Goal: Task Accomplishment & Management: Manage account settings

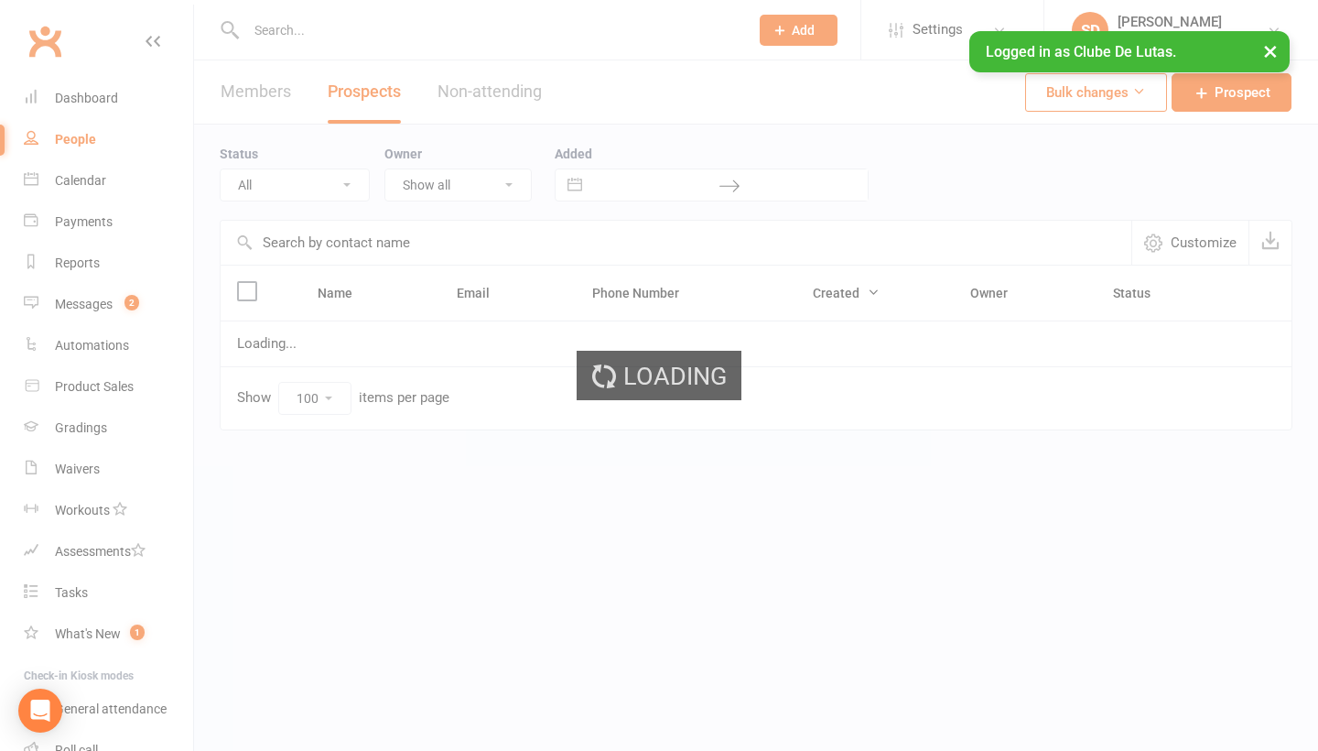
select select "100"
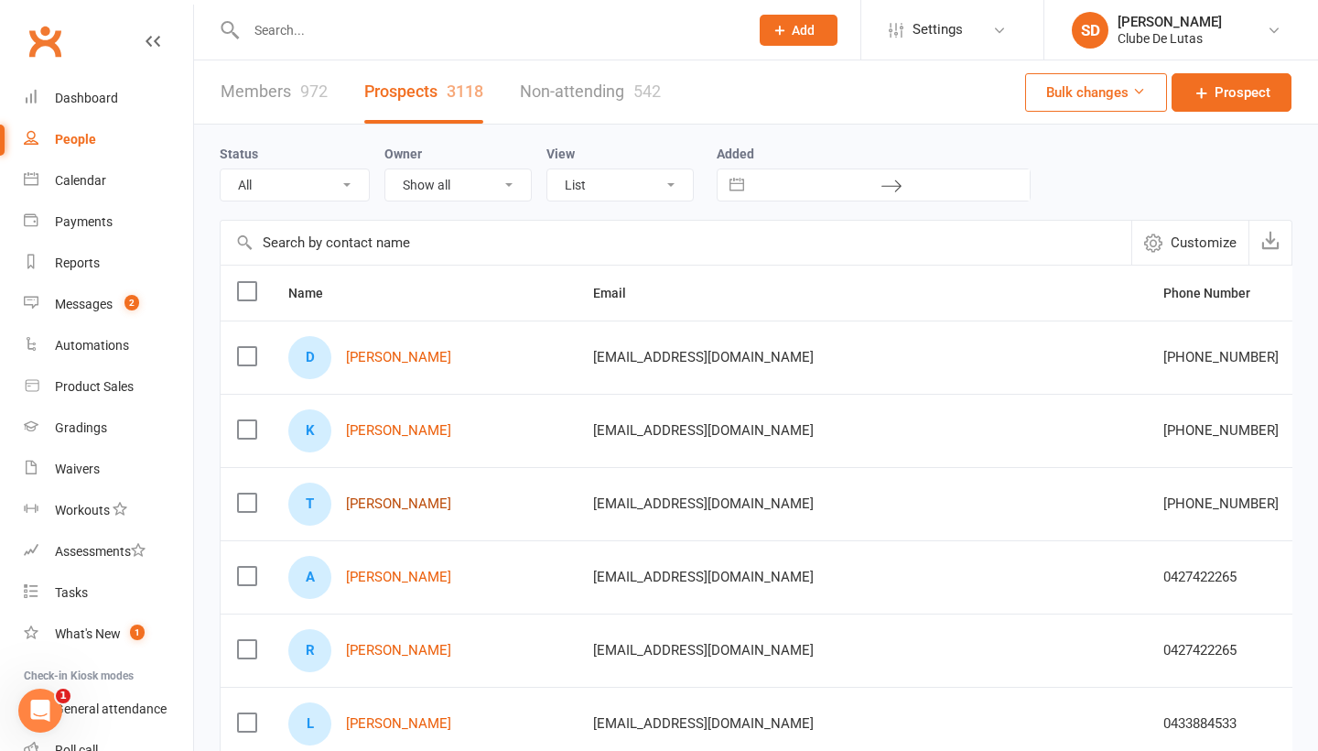
click at [391, 511] on link "[PERSON_NAME]" at bounding box center [398, 504] width 105 height 16
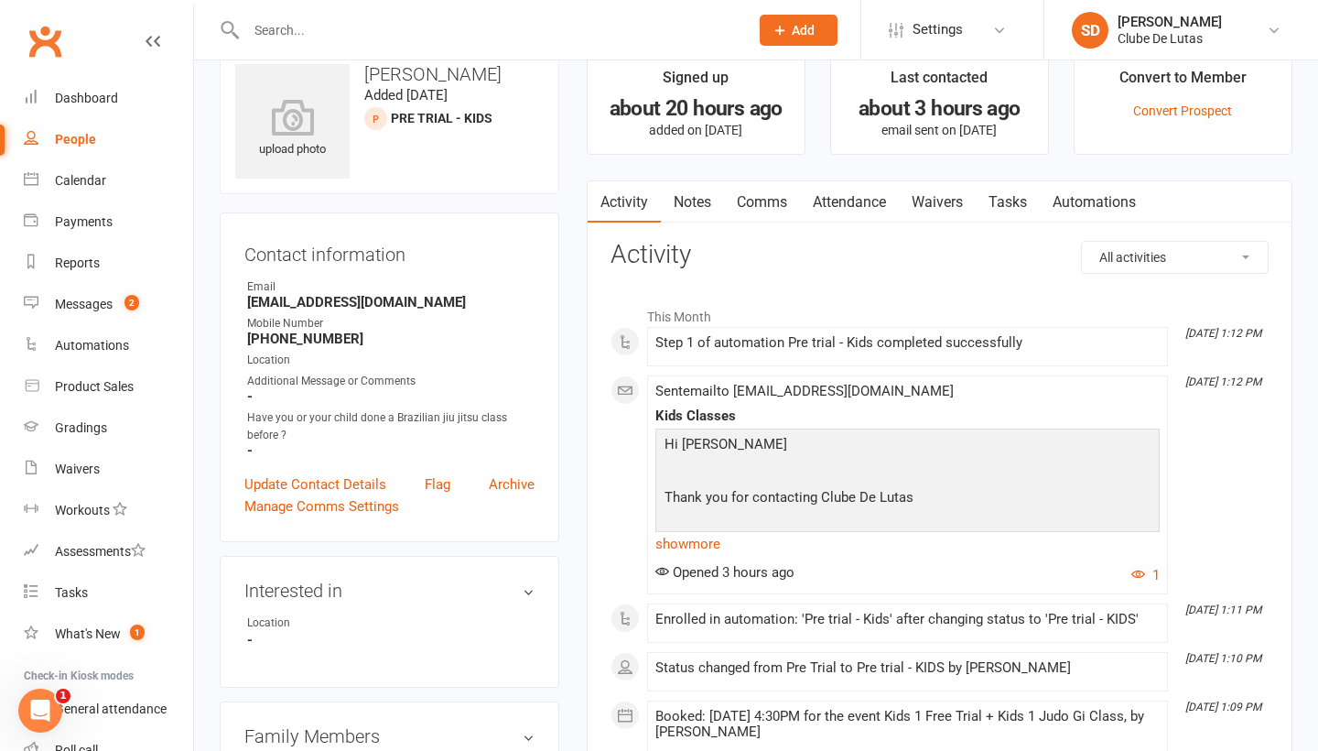
scroll to position [59, 0]
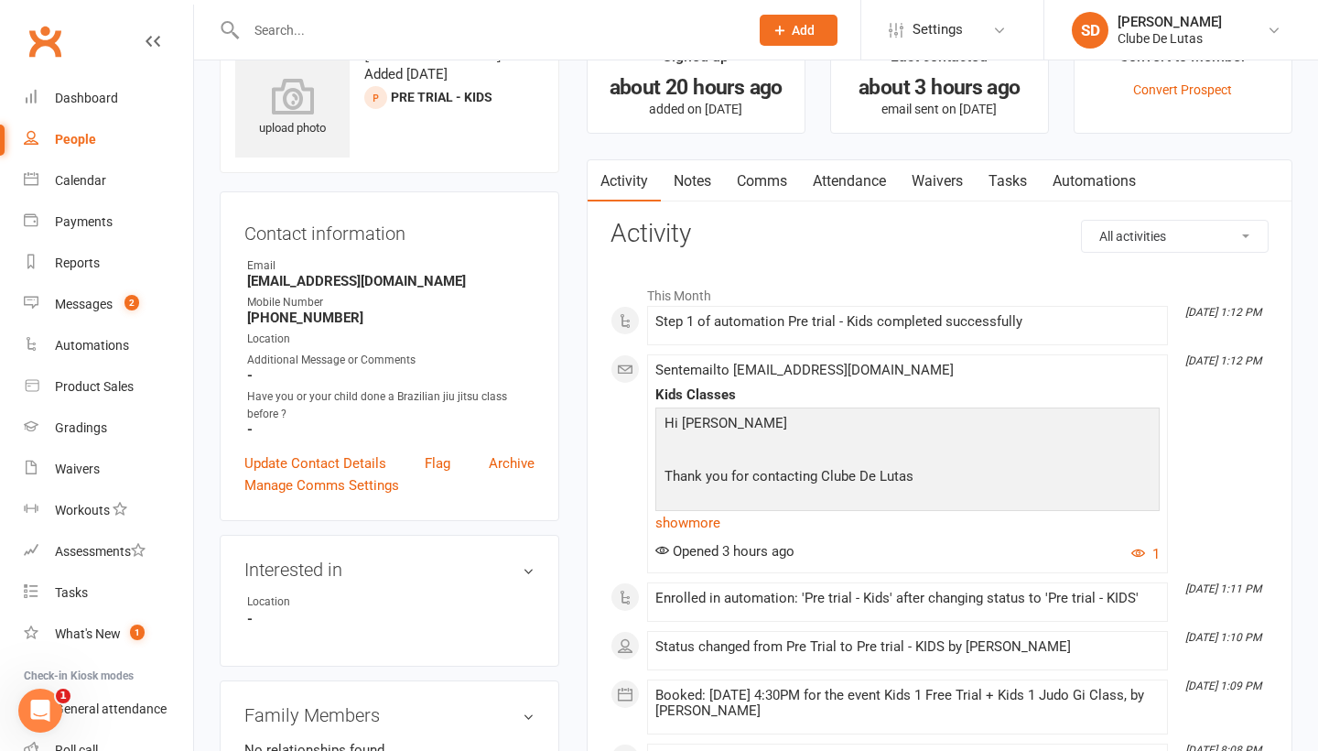
click at [933, 171] on link "Waivers" at bounding box center [937, 181] width 77 height 42
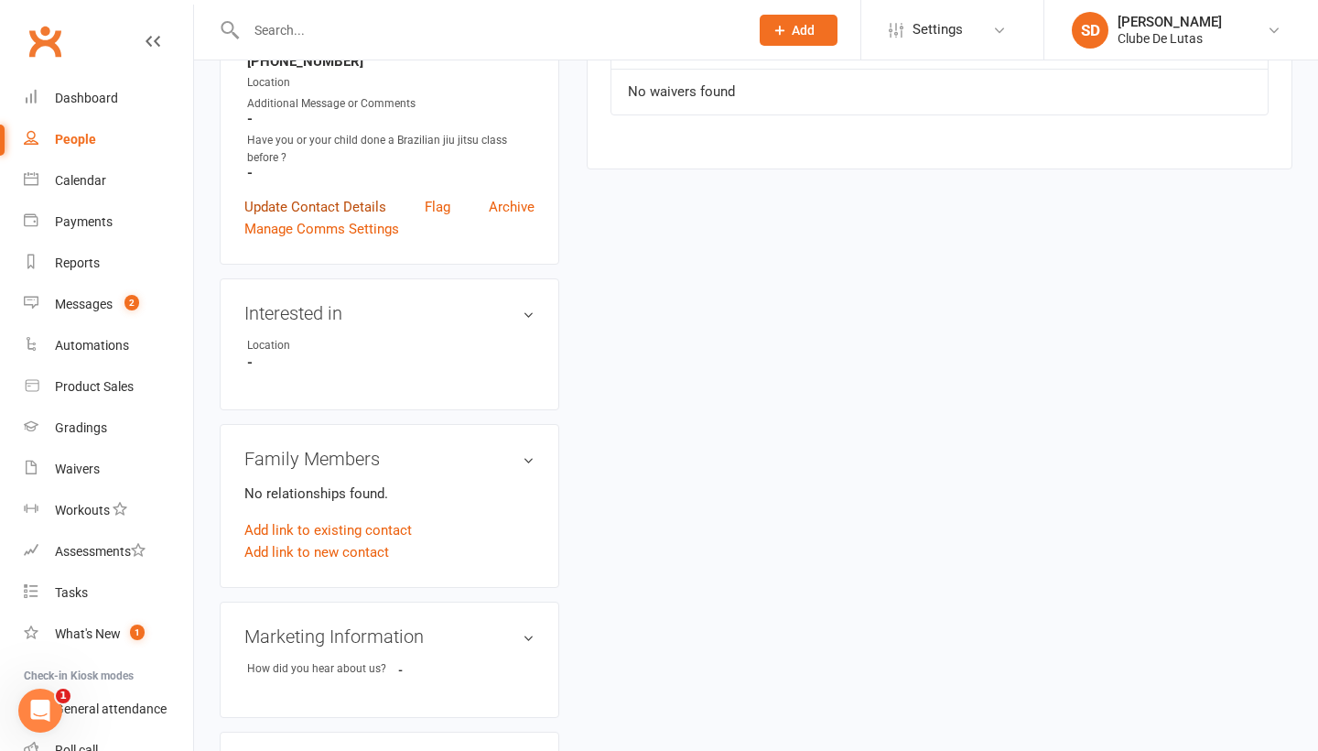
scroll to position [324, 0]
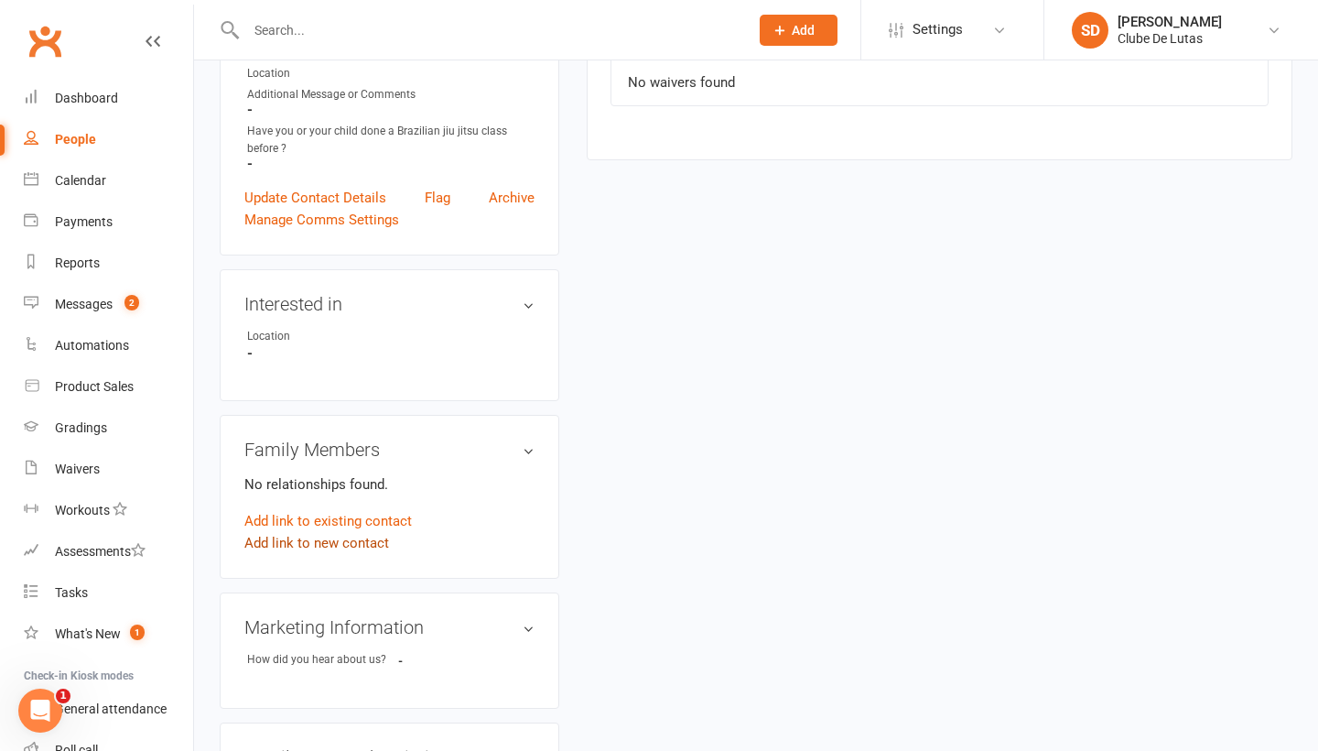
click at [340, 537] on link "Add link to new contact" at bounding box center [316, 543] width 145 height 22
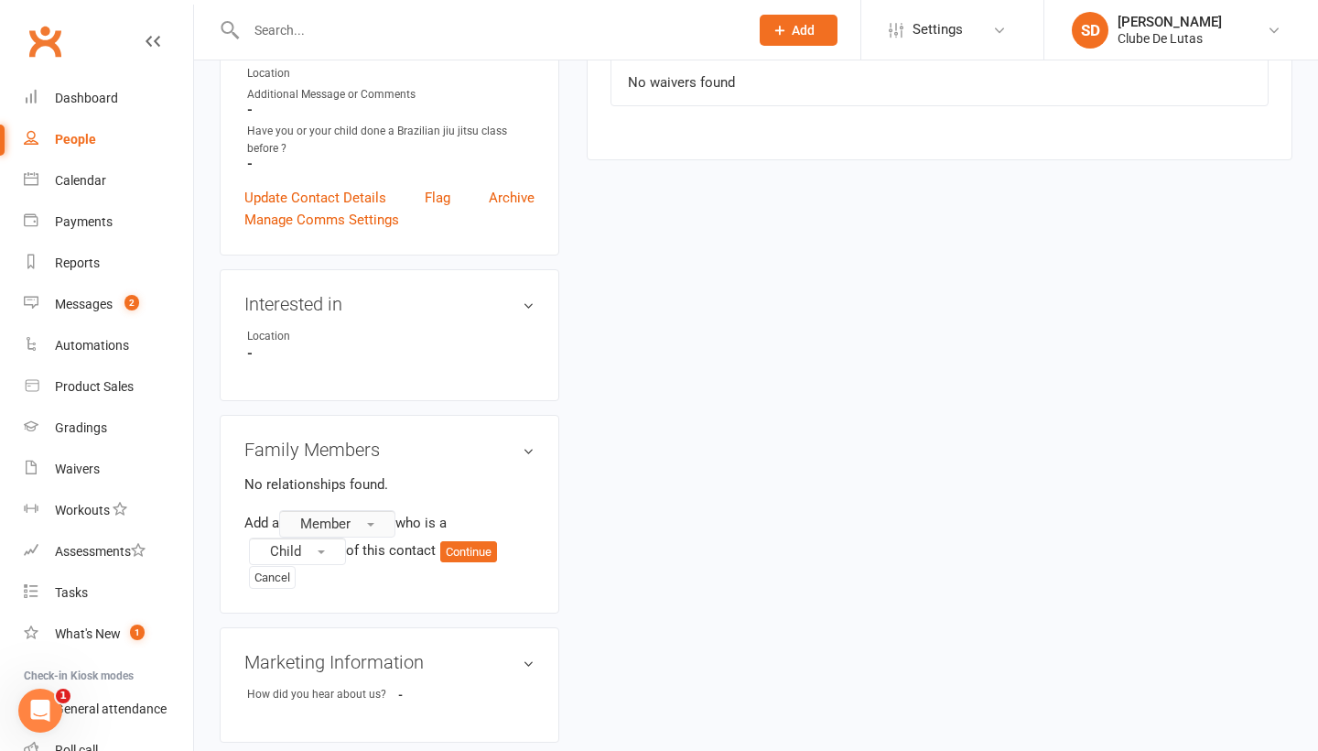
click at [363, 522] on button "Member" at bounding box center [337, 523] width 116 height 27
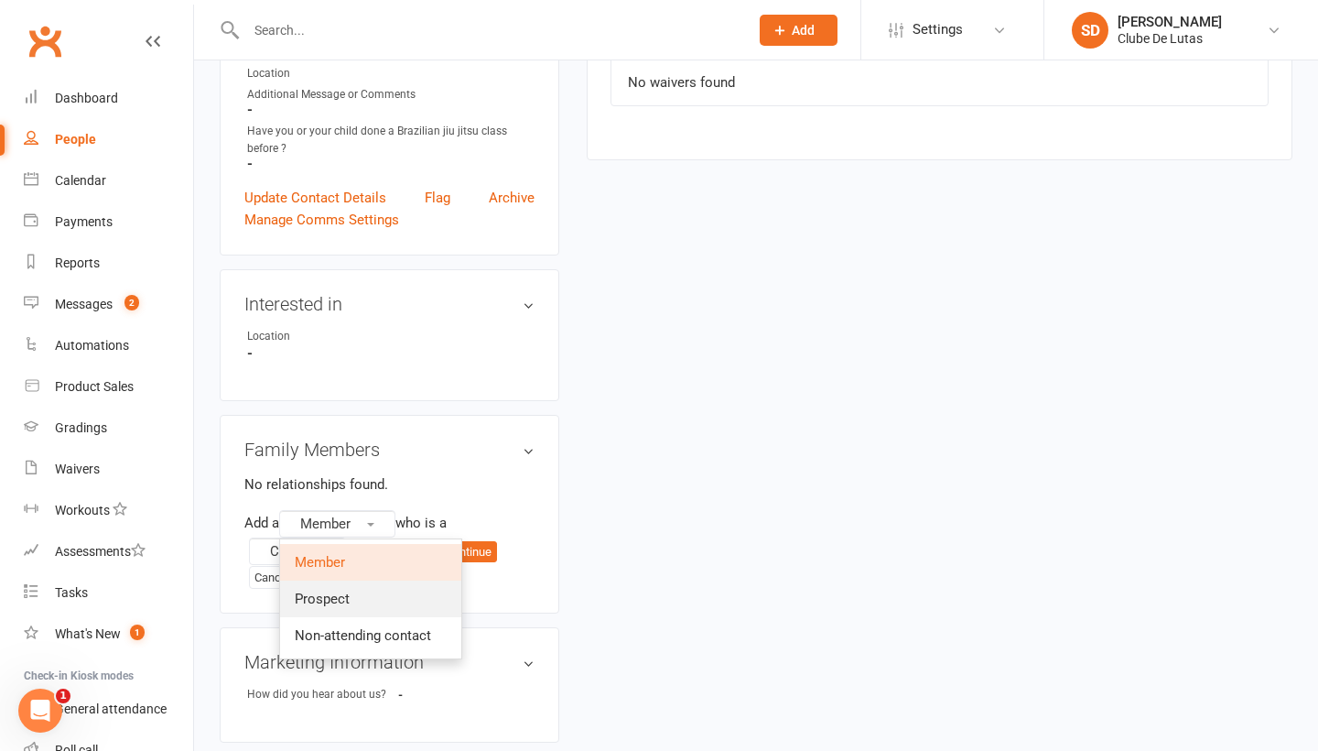
click at [348, 602] on span "Prospect" at bounding box center [322, 599] width 55 height 16
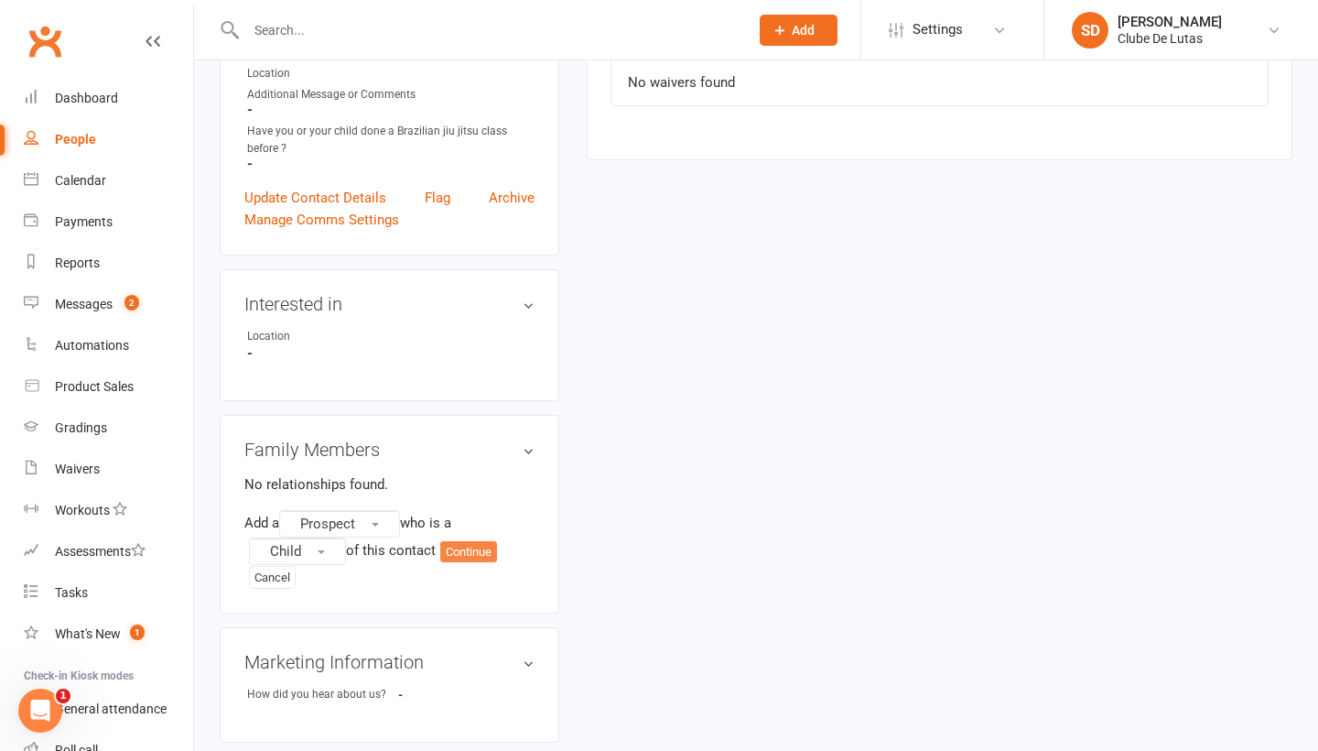
click at [472, 556] on button "Continue" at bounding box center [468, 552] width 57 height 22
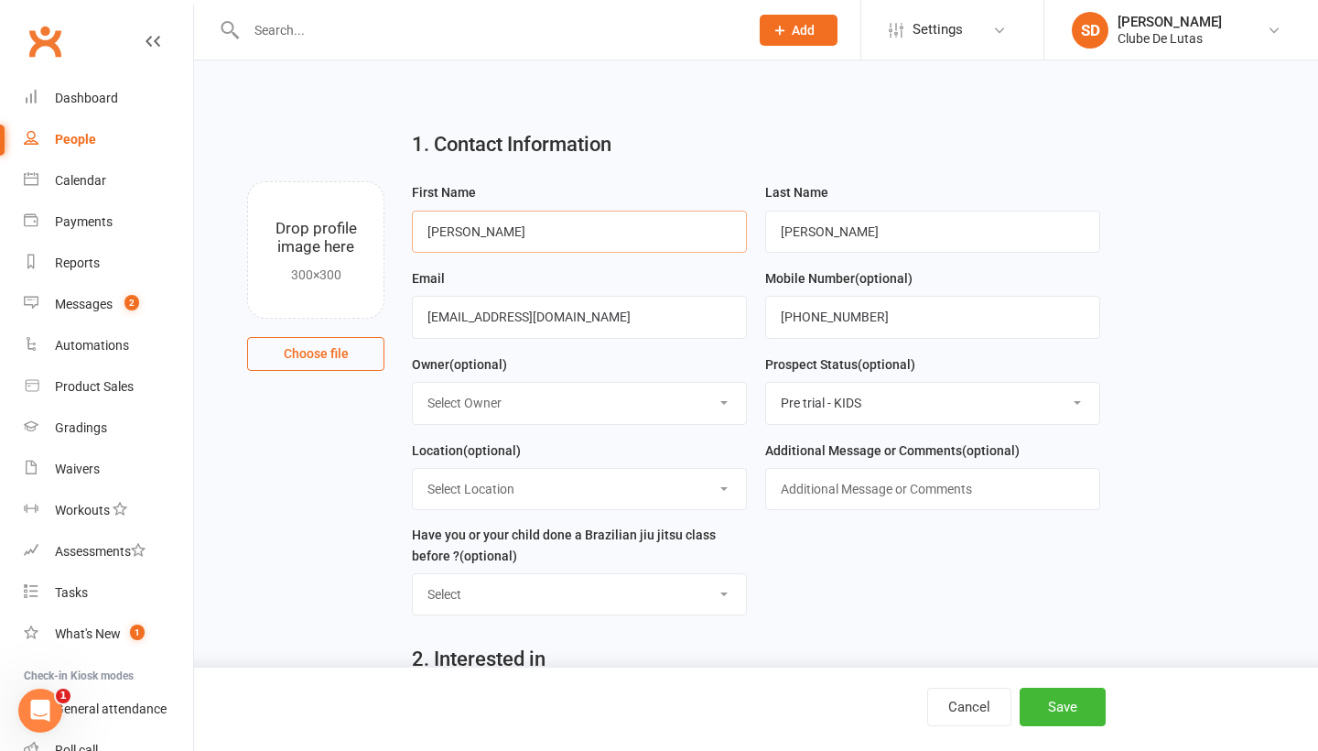
type input "Tate"
type input "C"
type input "Peachey"
click at [1064, 693] on button "Save" at bounding box center [1063, 707] width 86 height 38
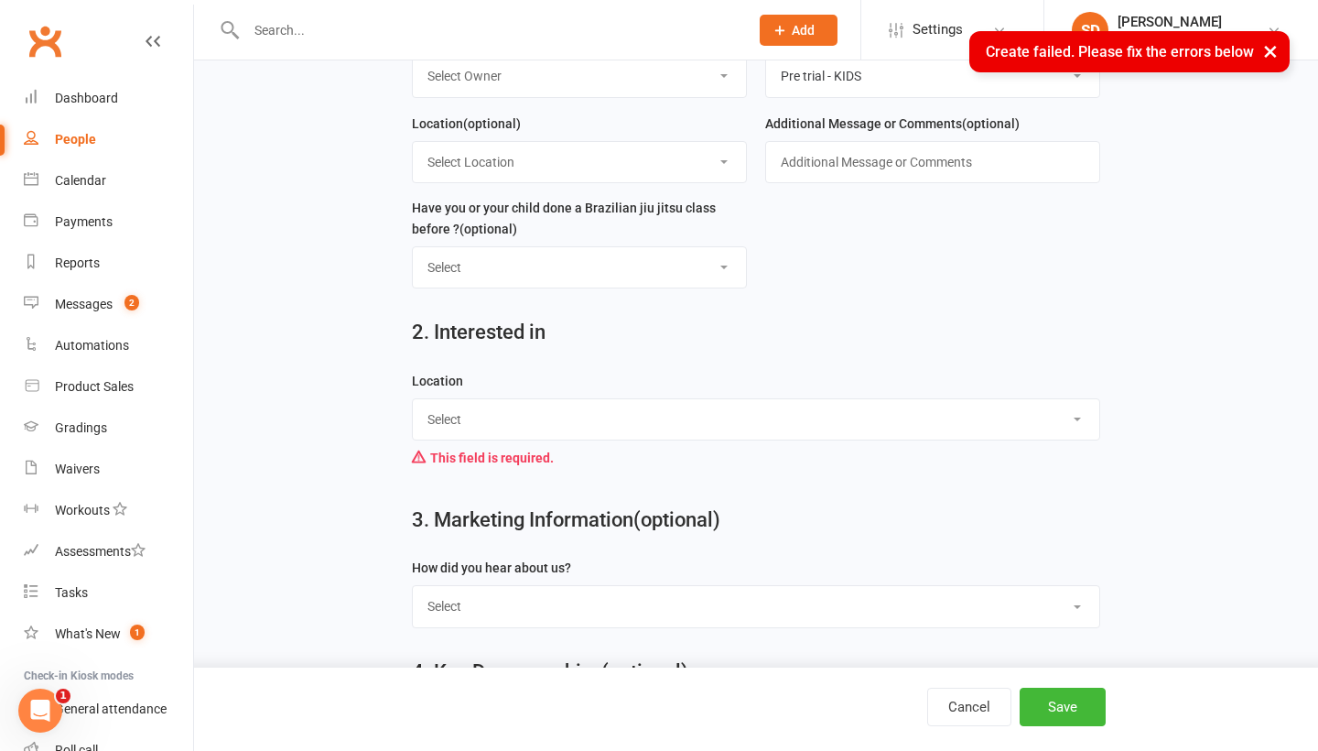
scroll to position [347, 0]
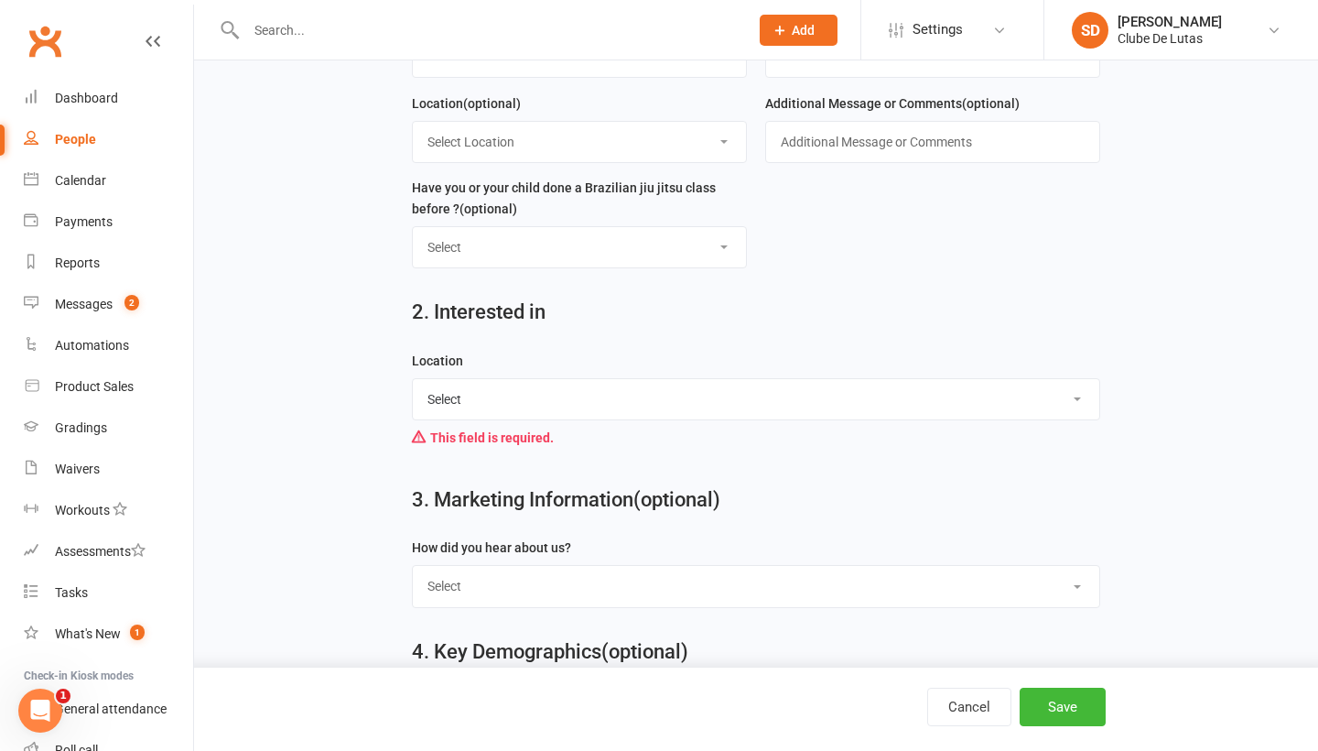
select select "Seven Hills"
click at [1064, 707] on button "Save" at bounding box center [1063, 707] width 86 height 38
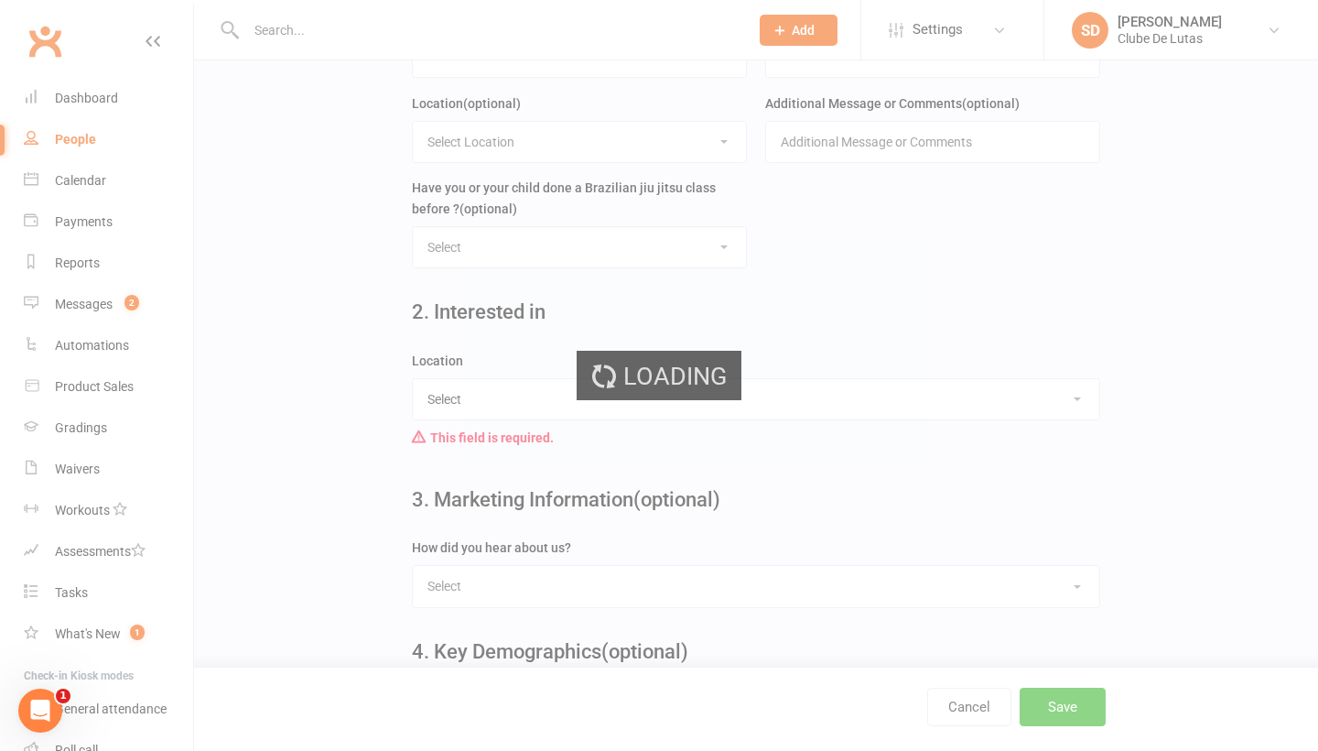
scroll to position [0, 0]
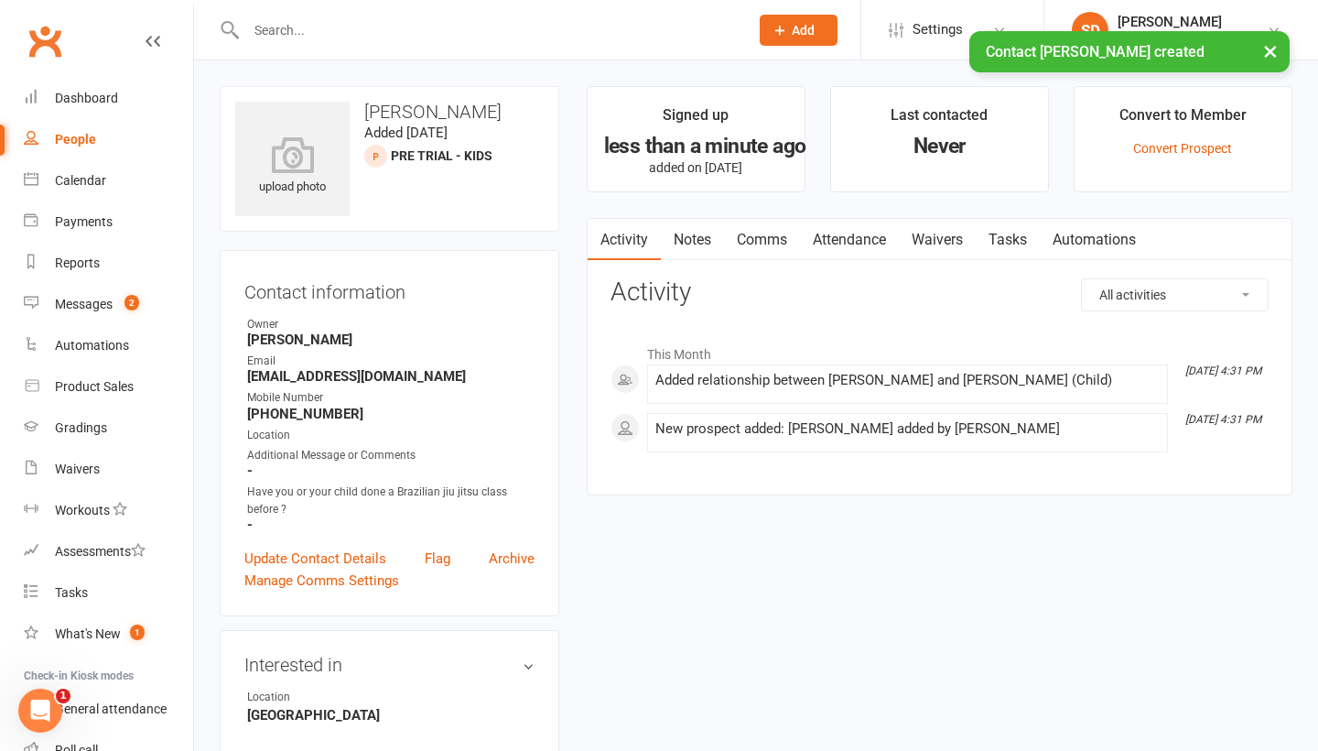
click at [851, 242] on link "Attendance" at bounding box center [849, 240] width 99 height 42
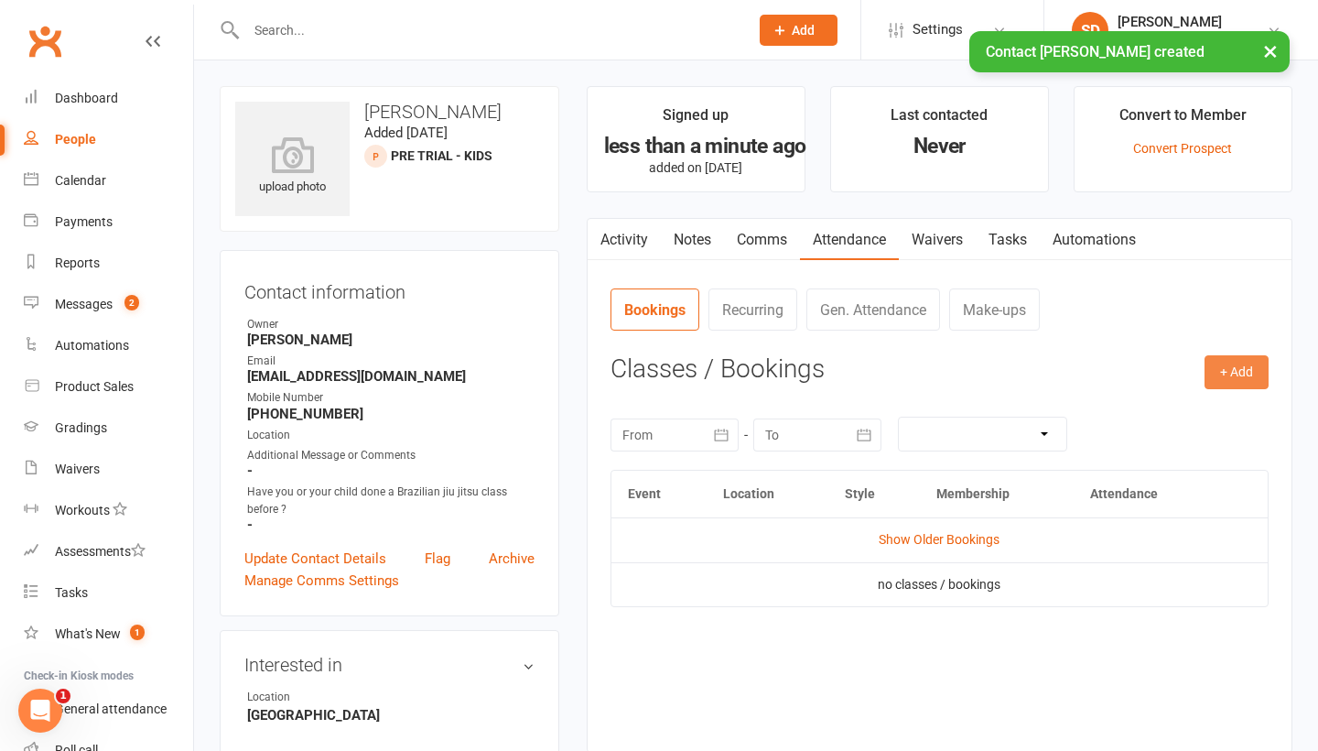
click at [1231, 382] on button "+ Add" at bounding box center [1237, 371] width 64 height 33
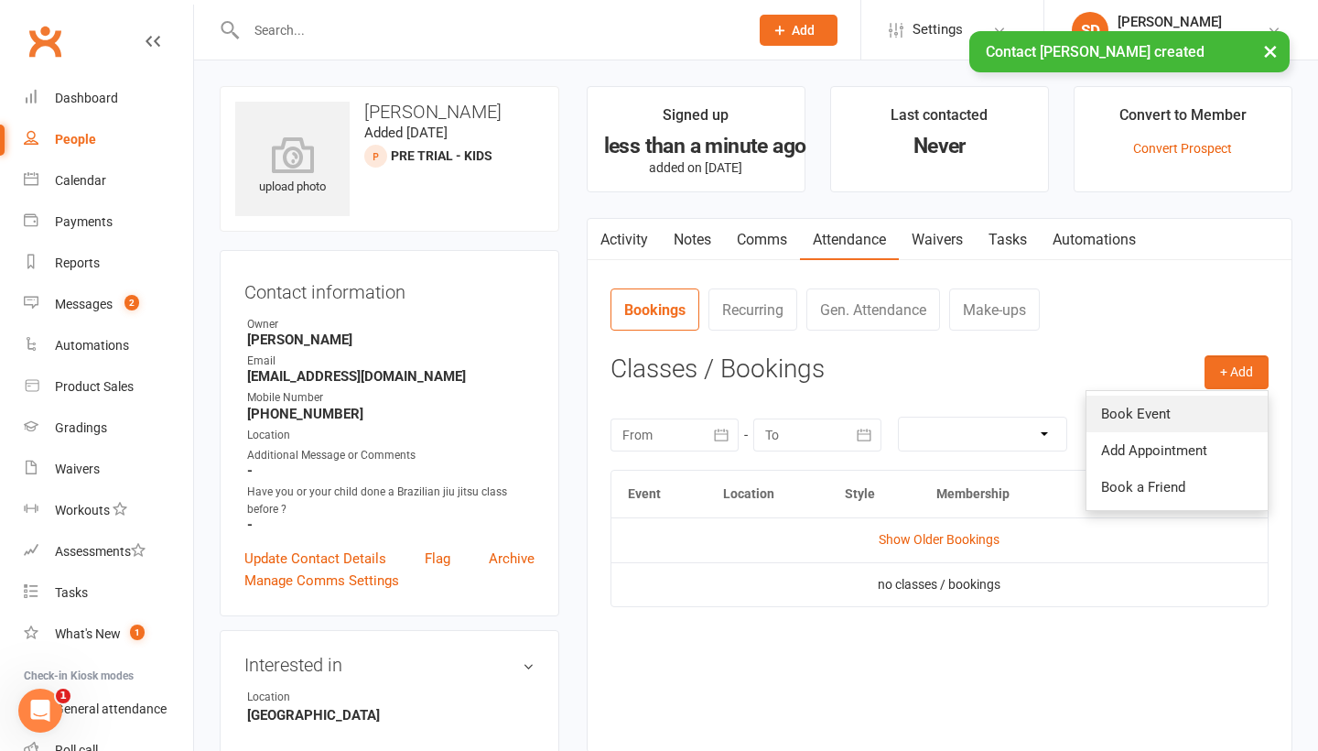
click at [1137, 411] on link "Book Event" at bounding box center [1177, 414] width 181 height 37
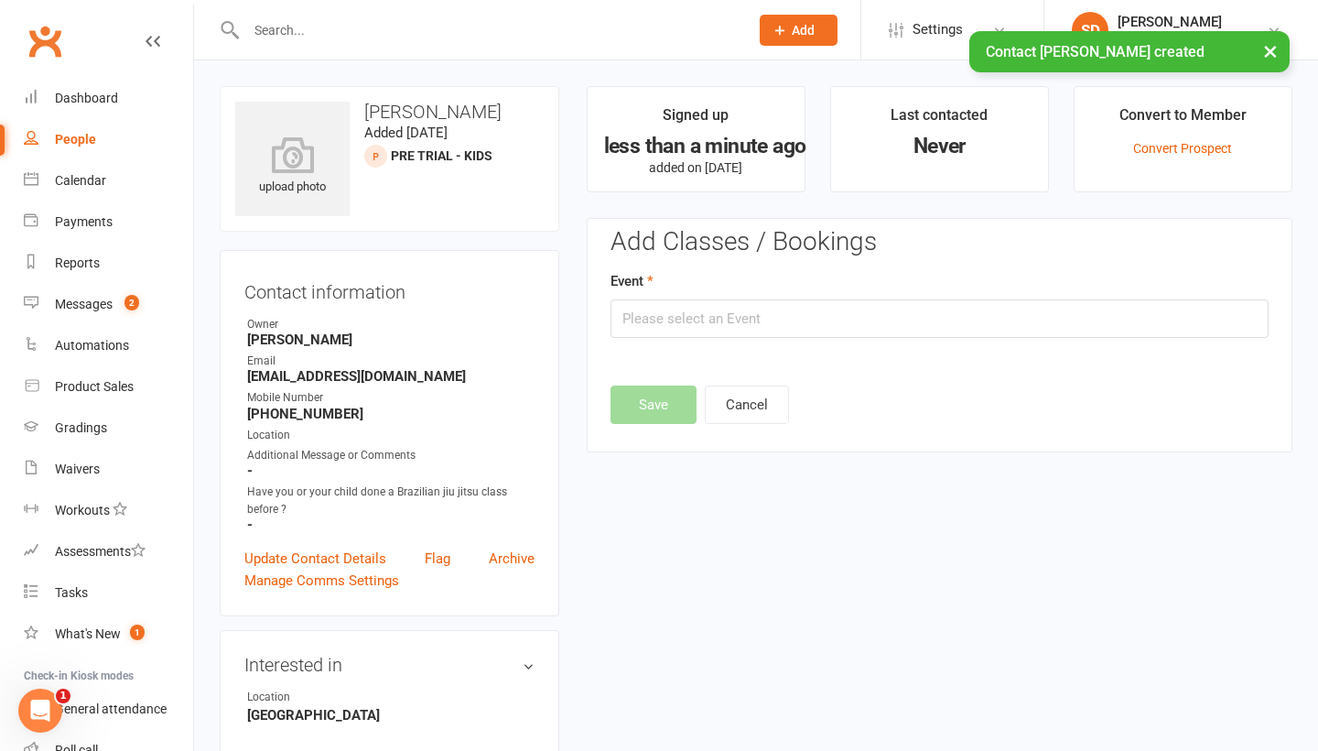
scroll to position [125, 0]
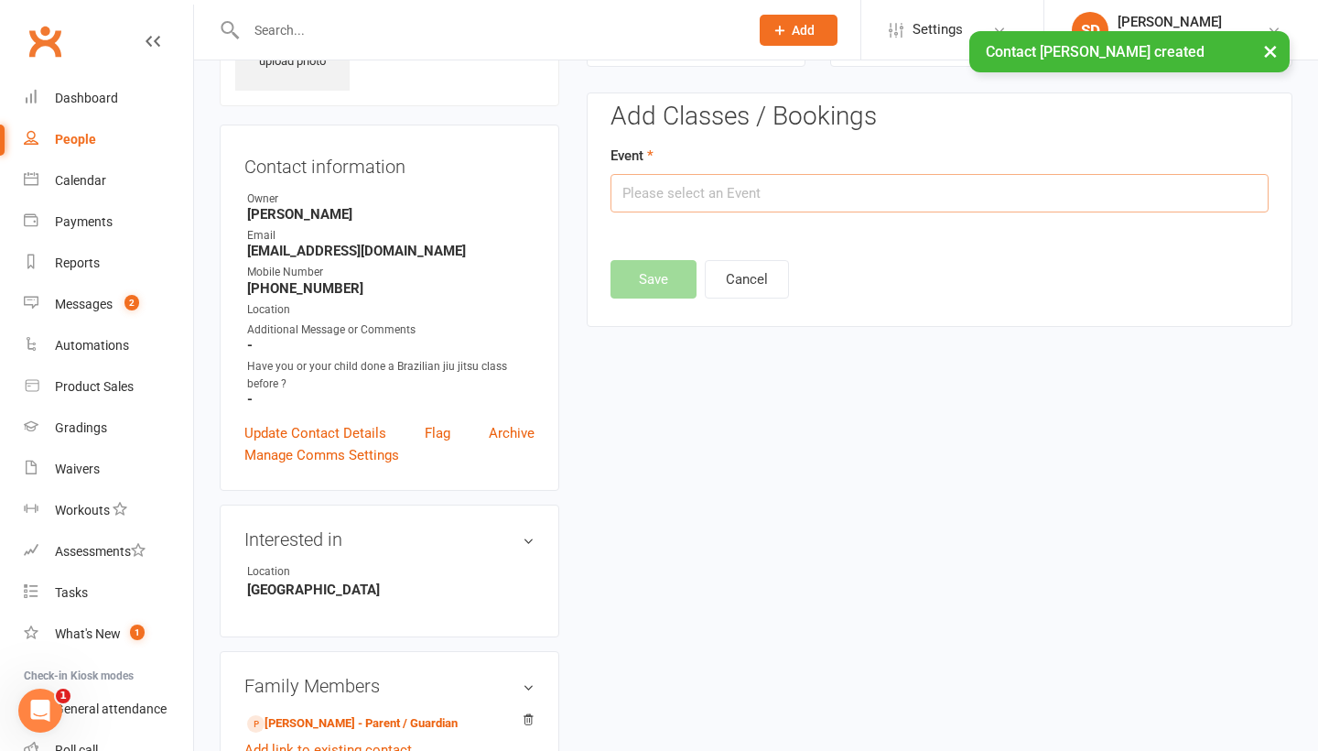
click at [873, 197] on input "text" at bounding box center [940, 193] width 658 height 38
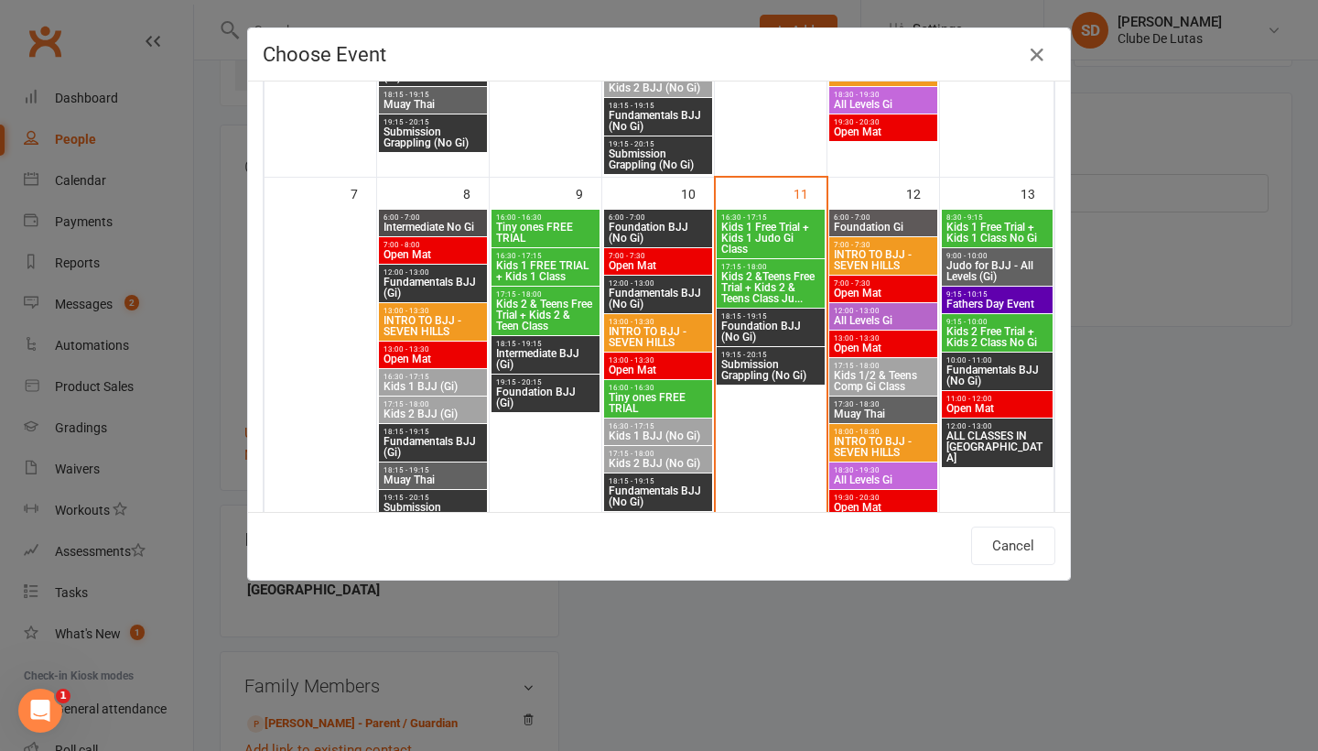
scroll to position [406, 0]
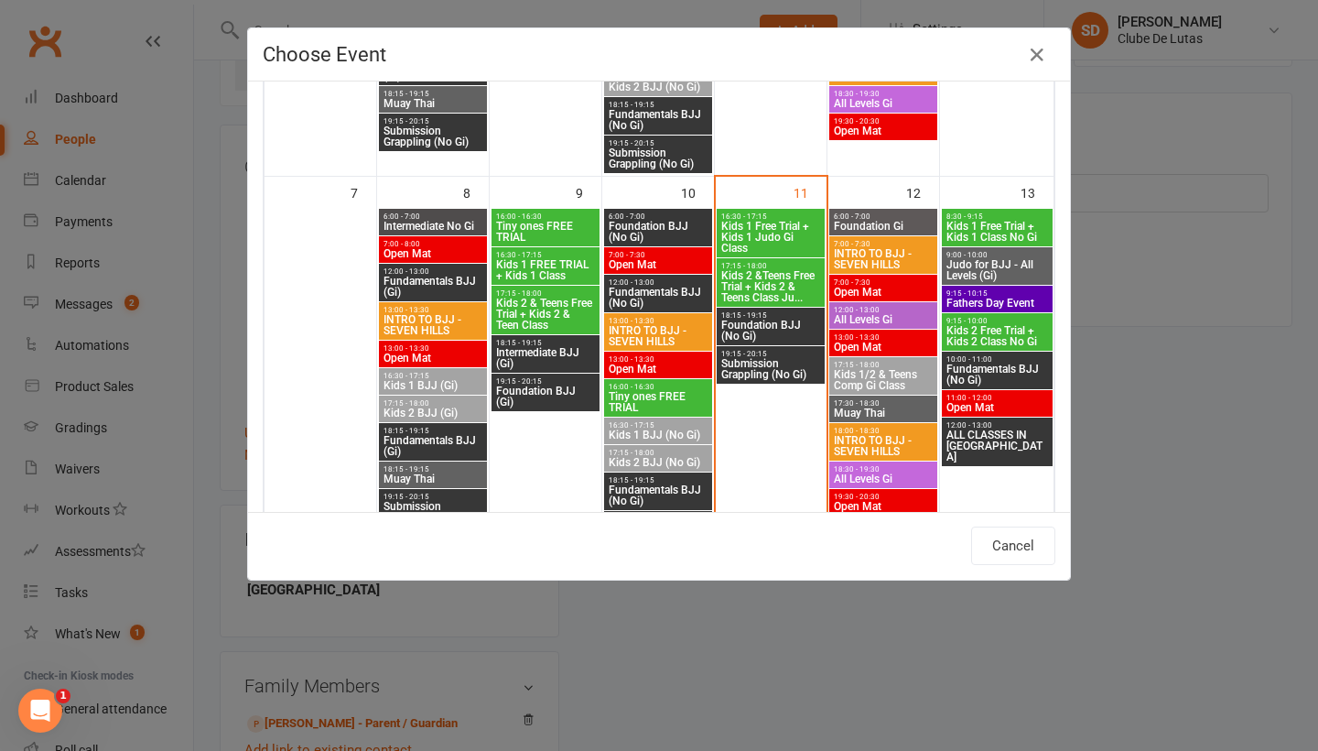
click at [778, 232] on span "Kids 1 Free Trial + Kids 1 Judo Gi Class" at bounding box center [771, 237] width 101 height 33
type input "Kids 1 Free Trial + Kids 1 Judo Gi Class - Sep 11, 2025 4:30:00 PM"
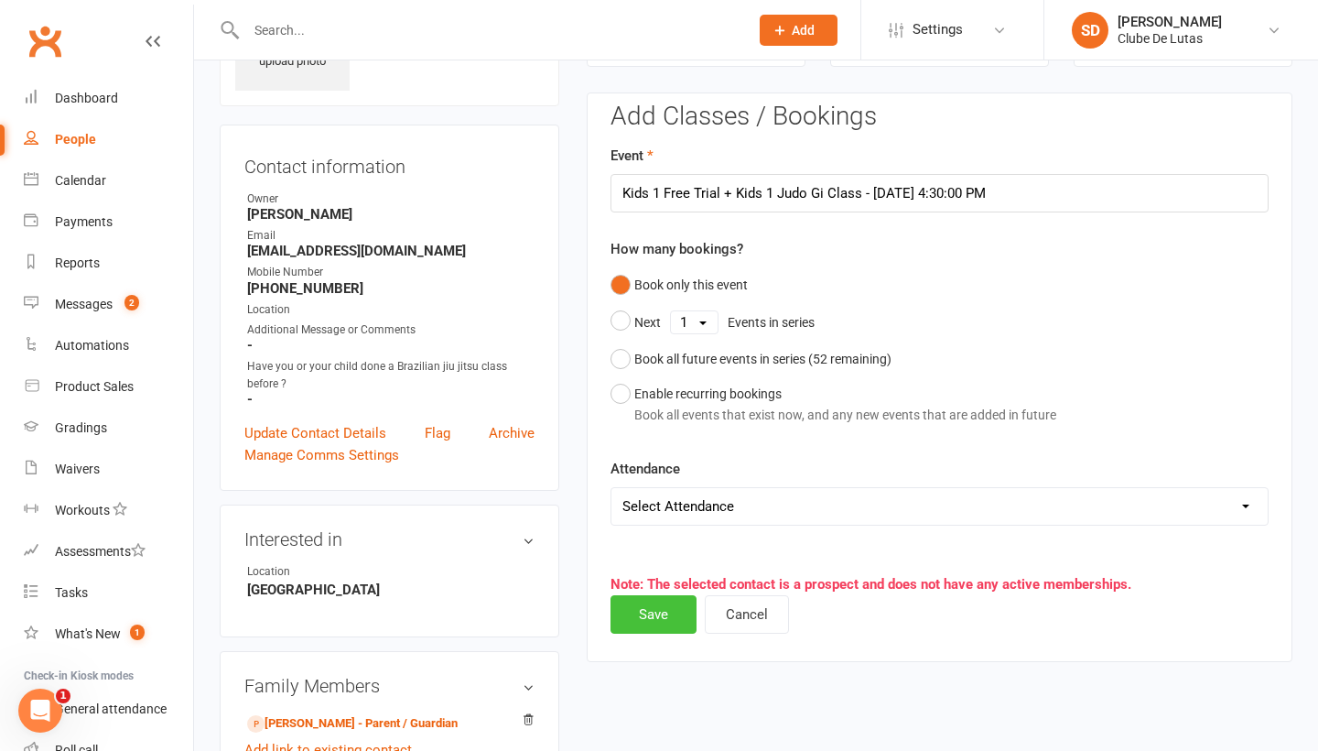
click at [655, 625] on button "Save" at bounding box center [654, 614] width 86 height 38
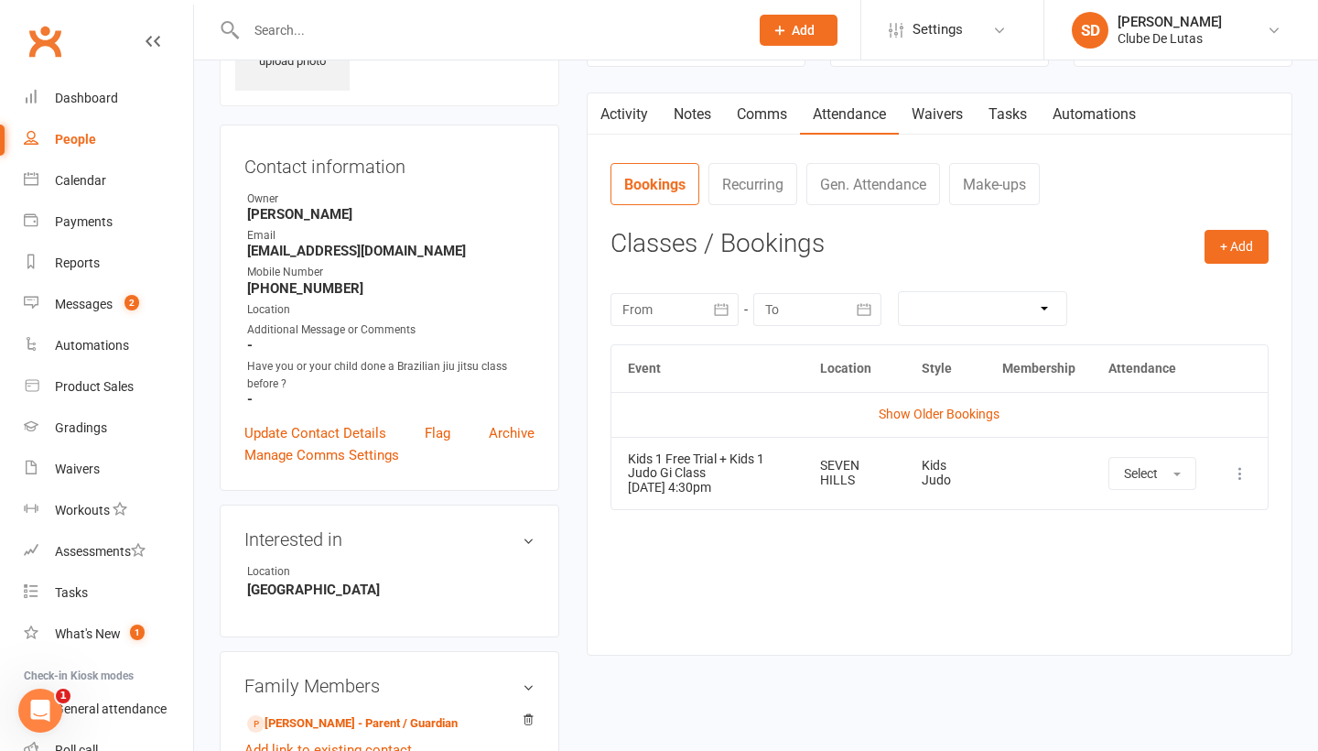
click at [950, 118] on link "Waivers" at bounding box center [937, 114] width 77 height 42
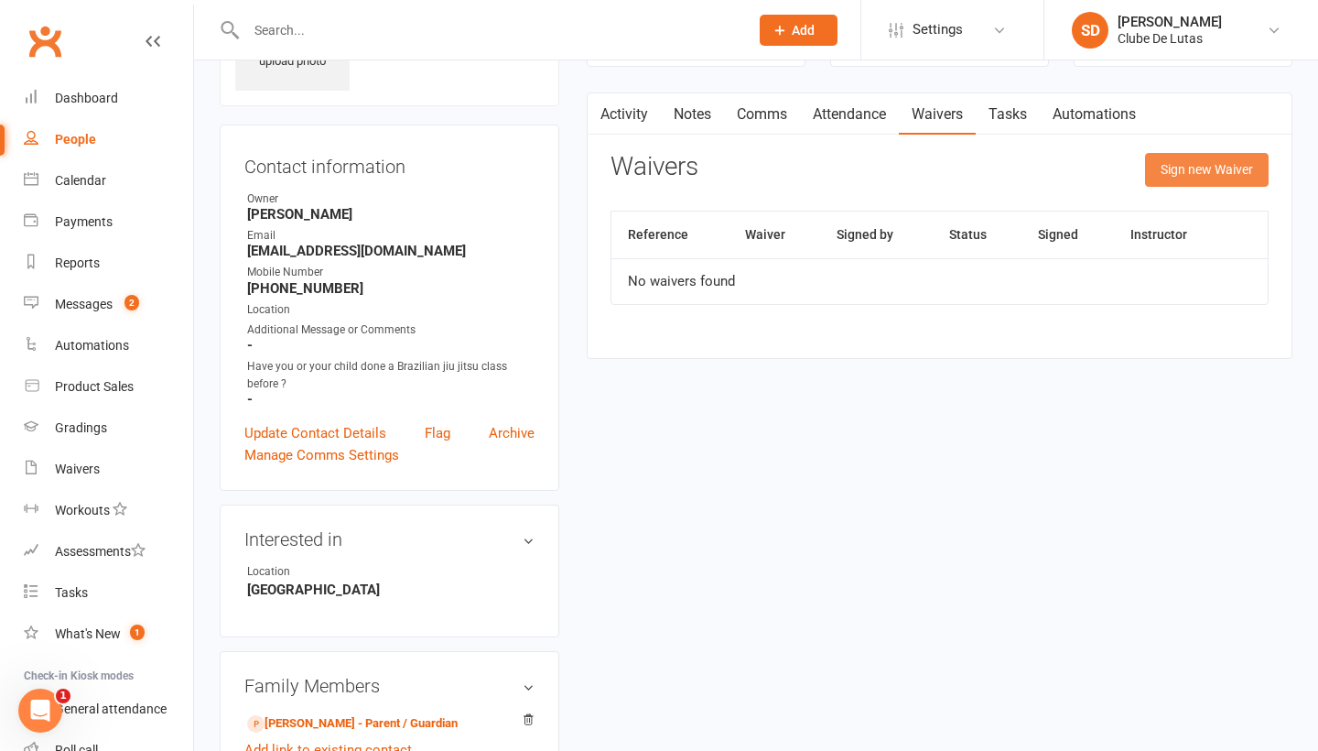
click at [1155, 160] on button "Sign new Waiver" at bounding box center [1207, 169] width 124 height 33
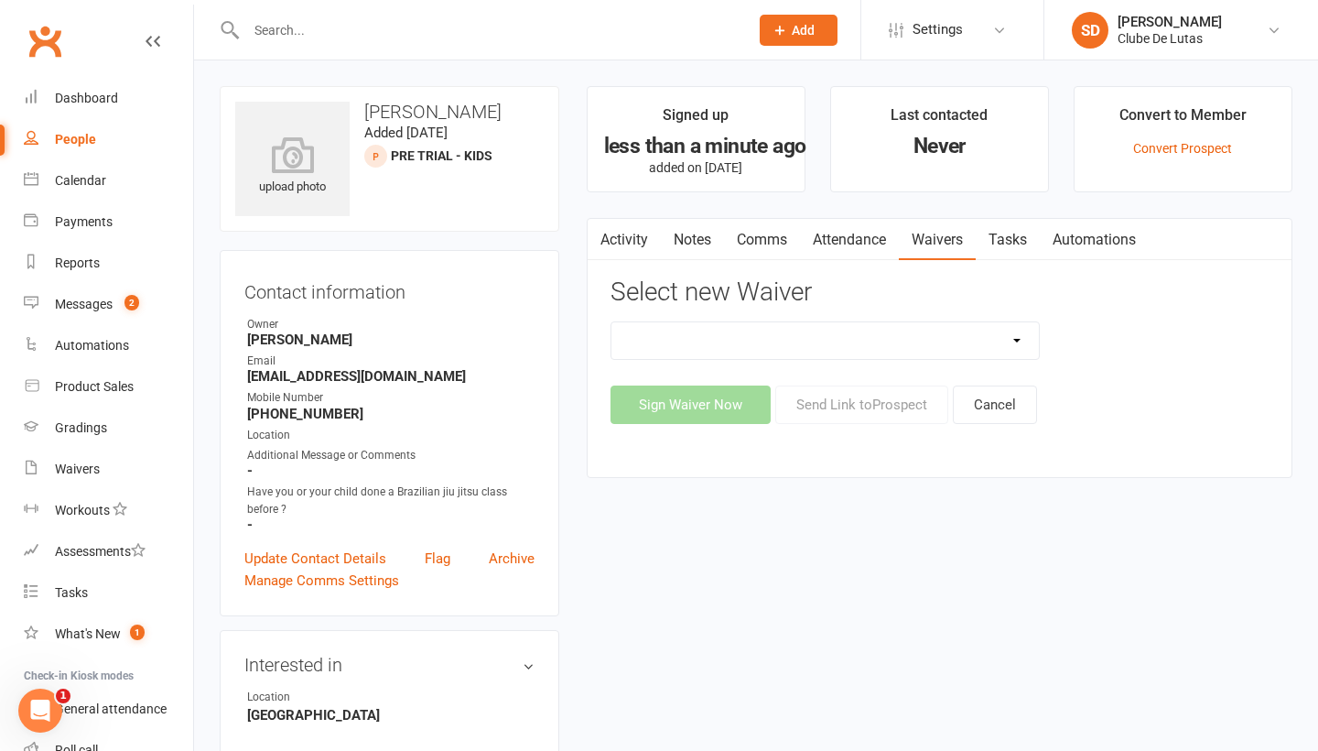
scroll to position [5, 0]
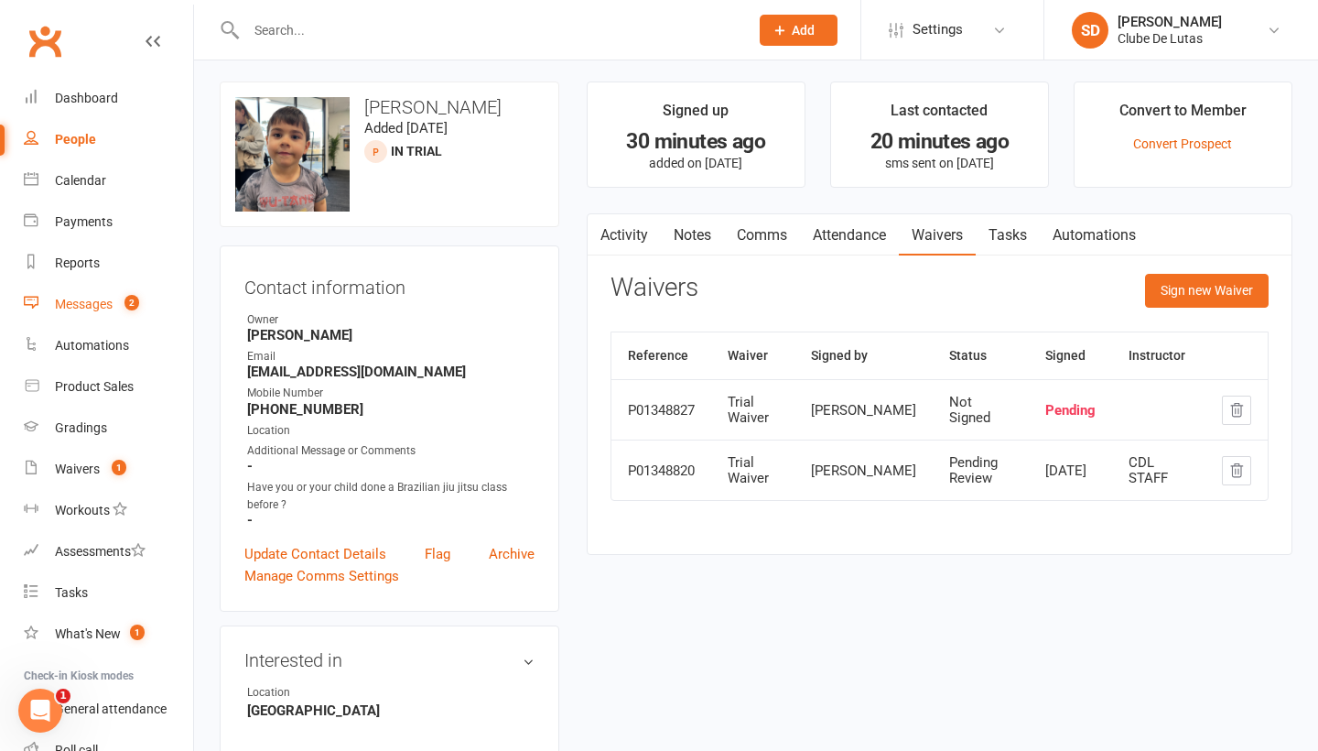
click at [85, 304] on div "Messages" at bounding box center [84, 304] width 58 height 15
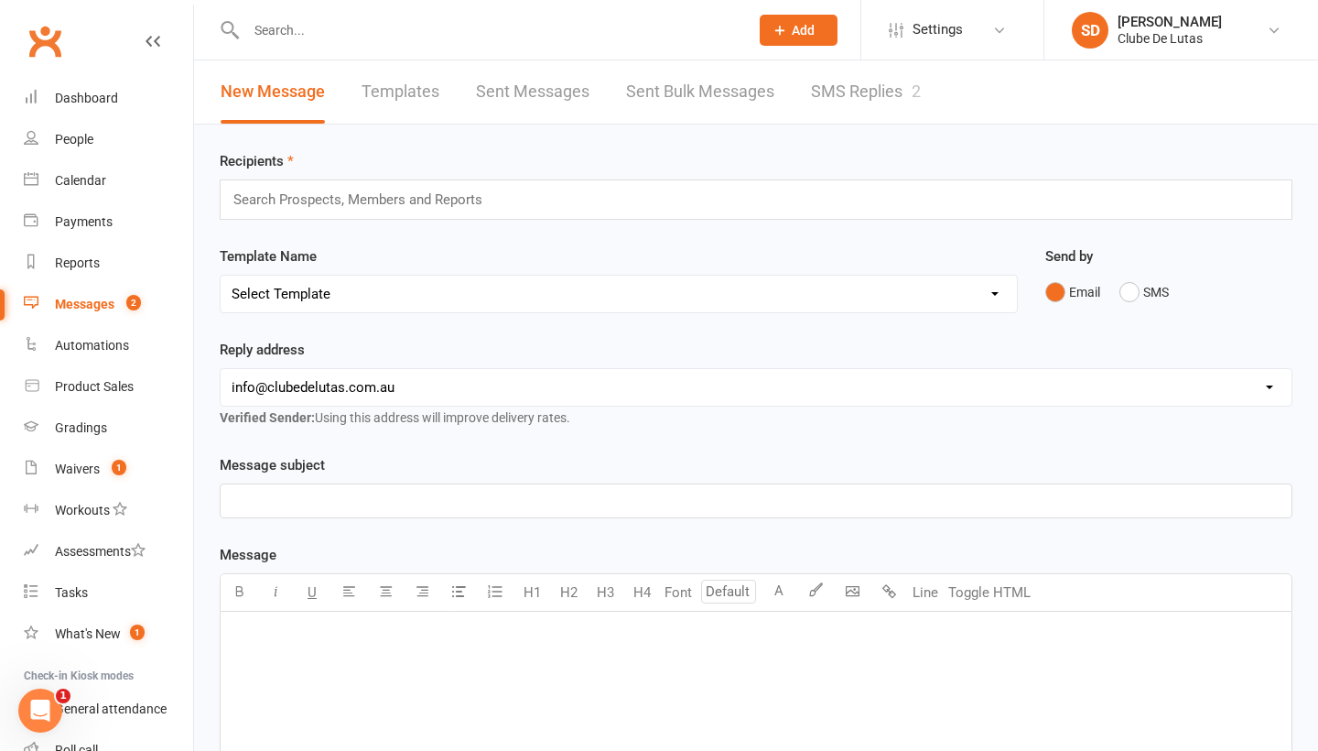
click at [851, 93] on link "SMS Replies 2" at bounding box center [866, 91] width 110 height 63
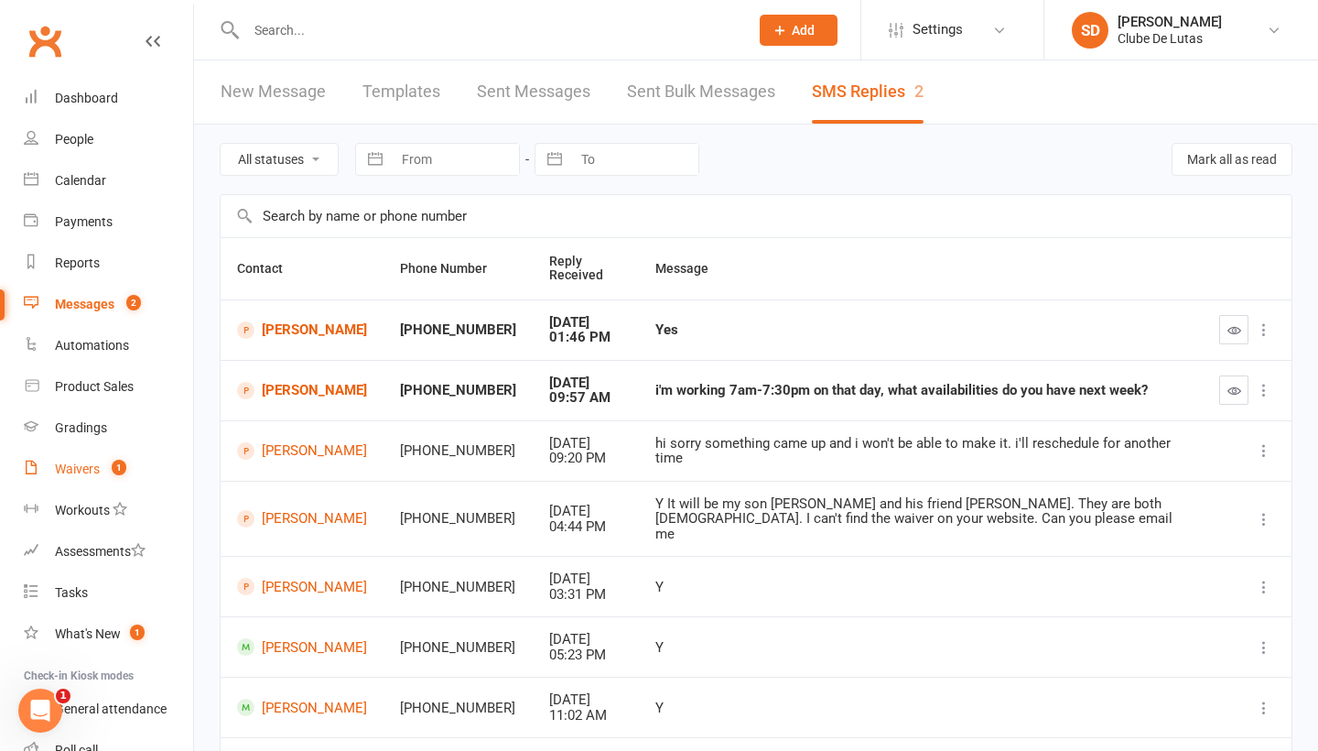
click at [101, 474] on link "Waivers 1" at bounding box center [108, 469] width 169 height 41
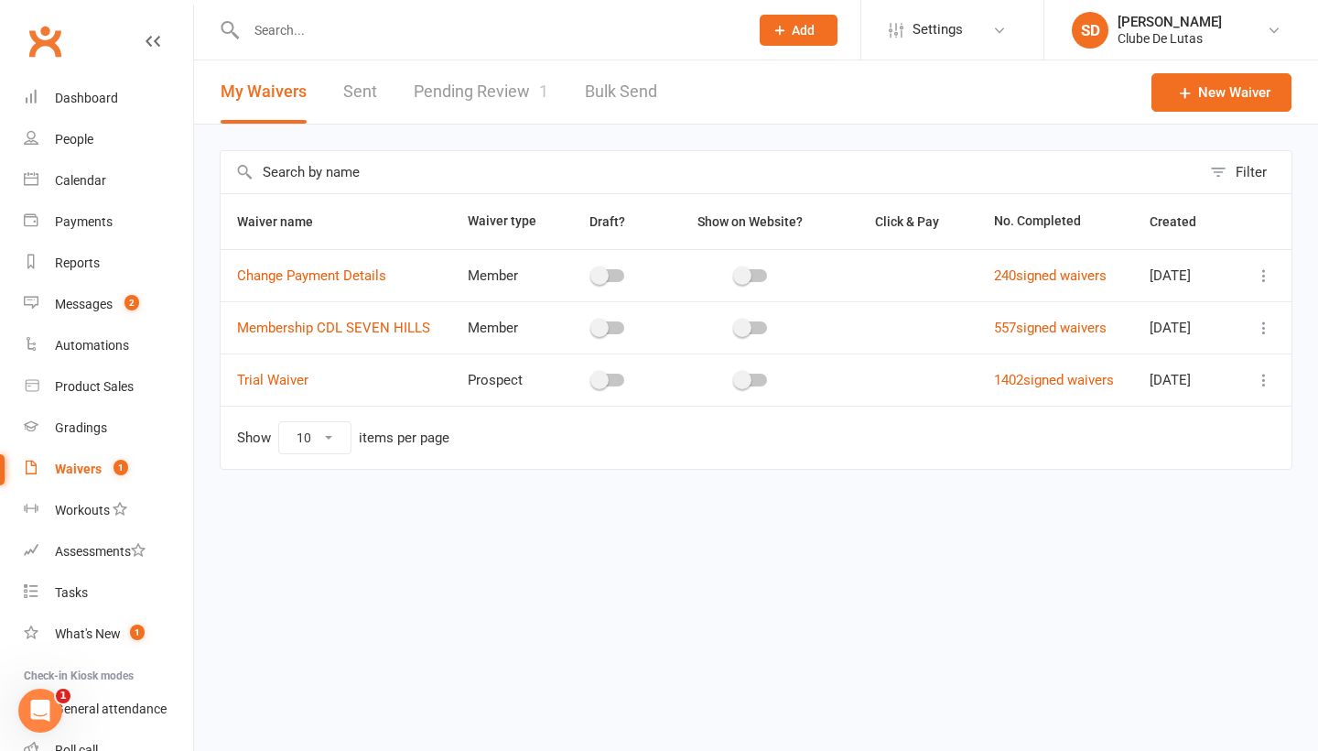
click at [503, 88] on link "Pending Review 1" at bounding box center [481, 91] width 135 height 63
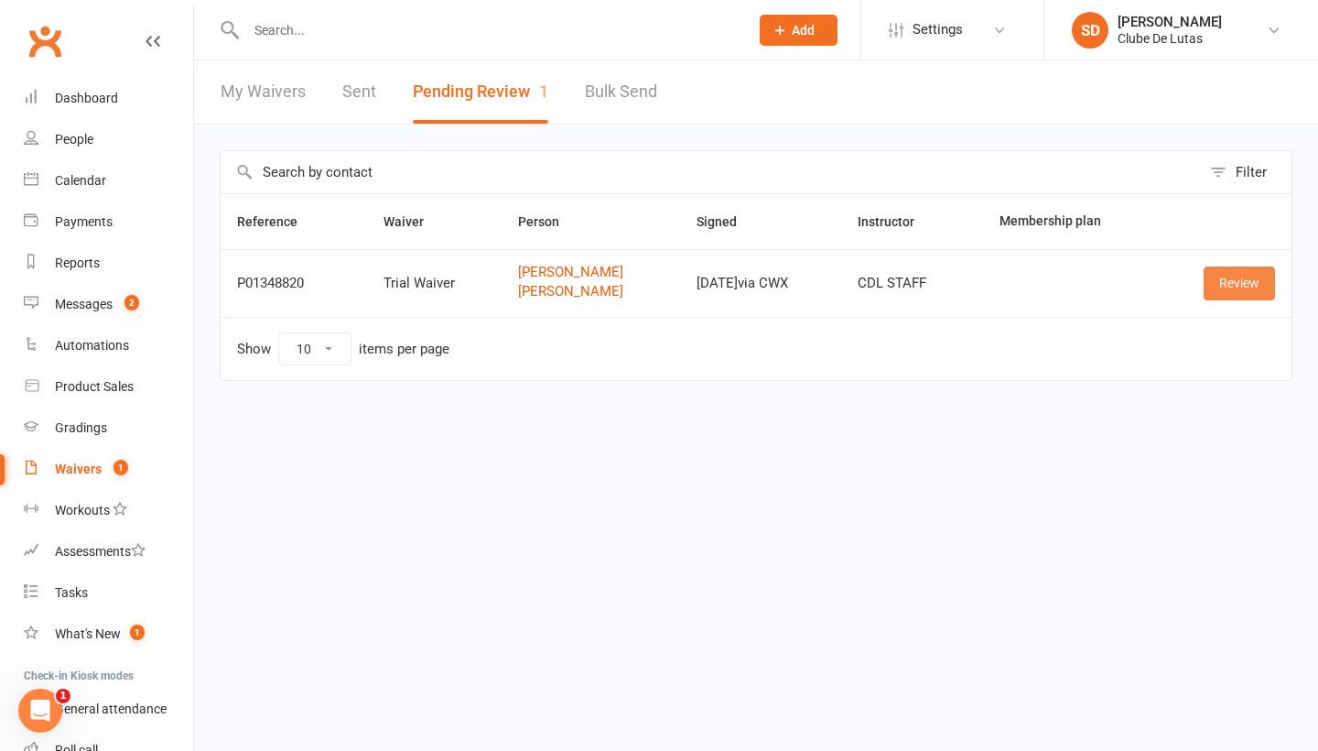
click at [1238, 292] on link "Review" at bounding box center [1239, 282] width 71 height 33
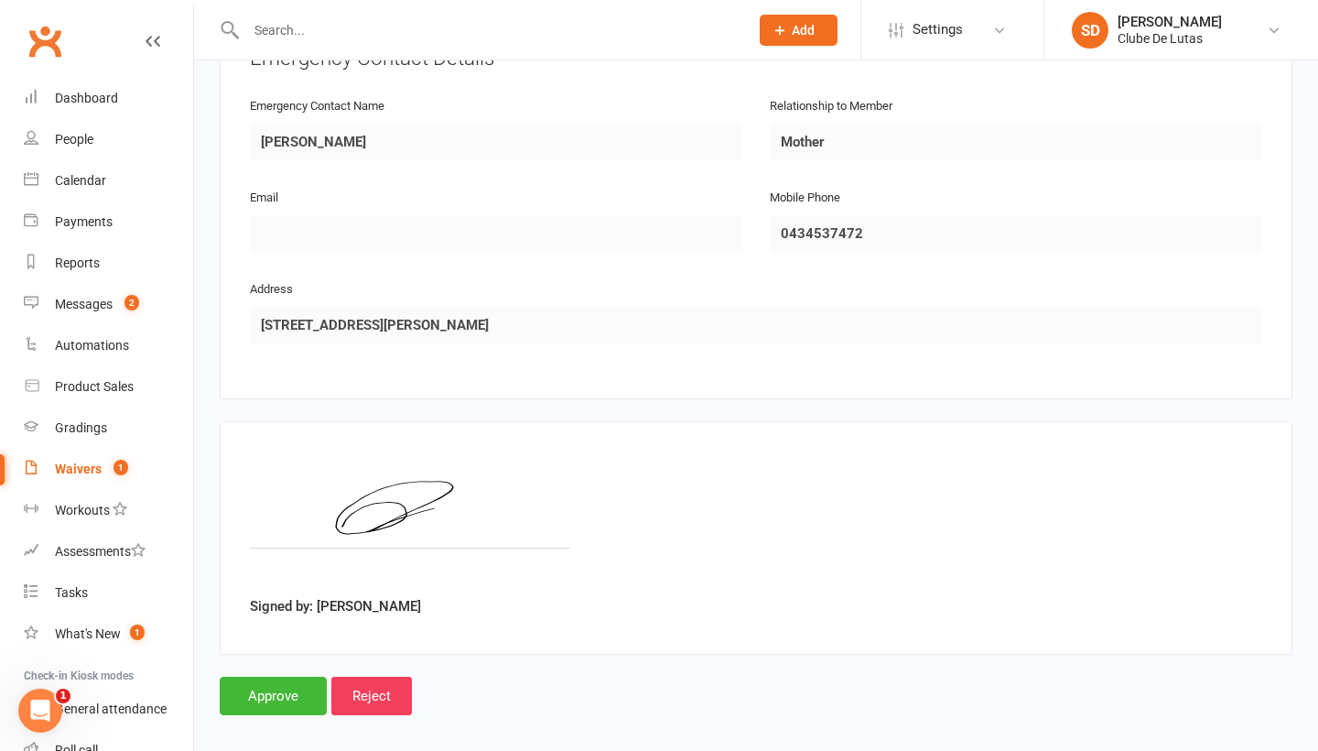
scroll to position [1583, 0]
click at [272, 679] on input "Approve" at bounding box center [273, 697] width 107 height 38
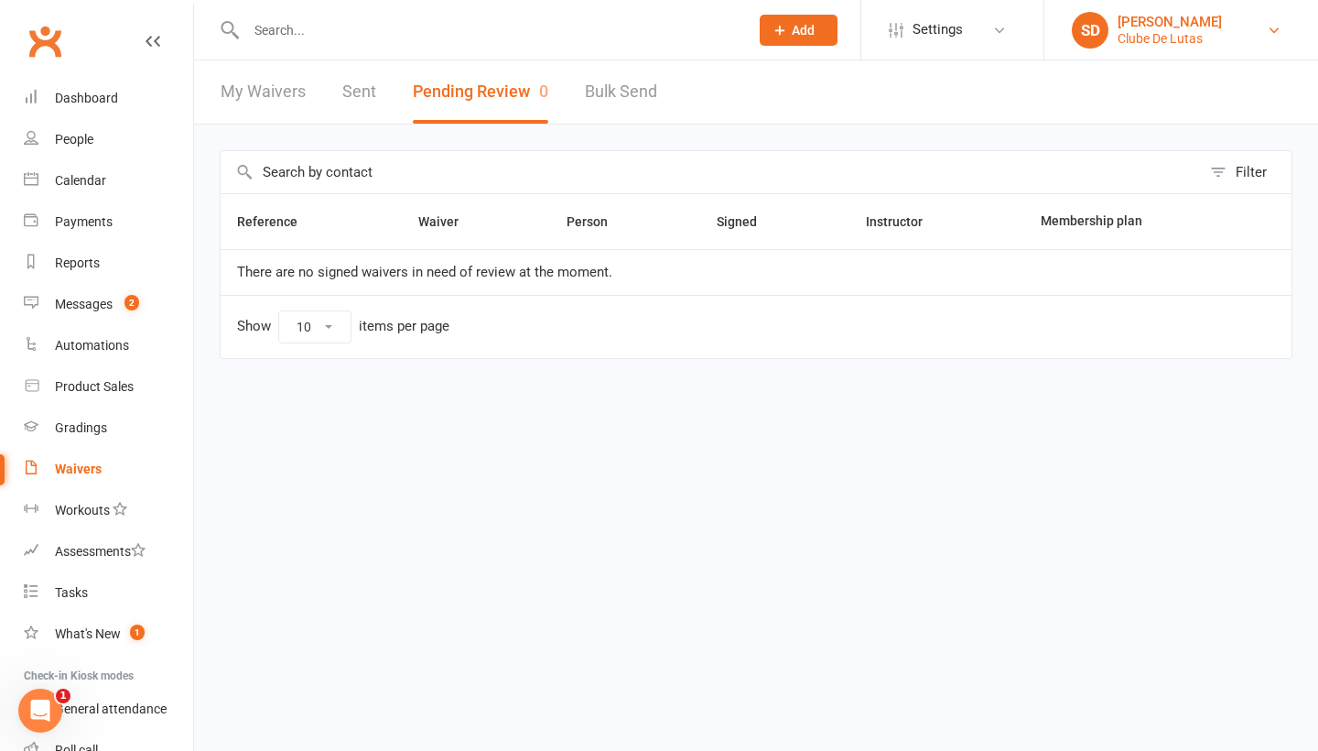
click at [1202, 35] on div "Clube De Lutas" at bounding box center [1170, 38] width 104 height 16
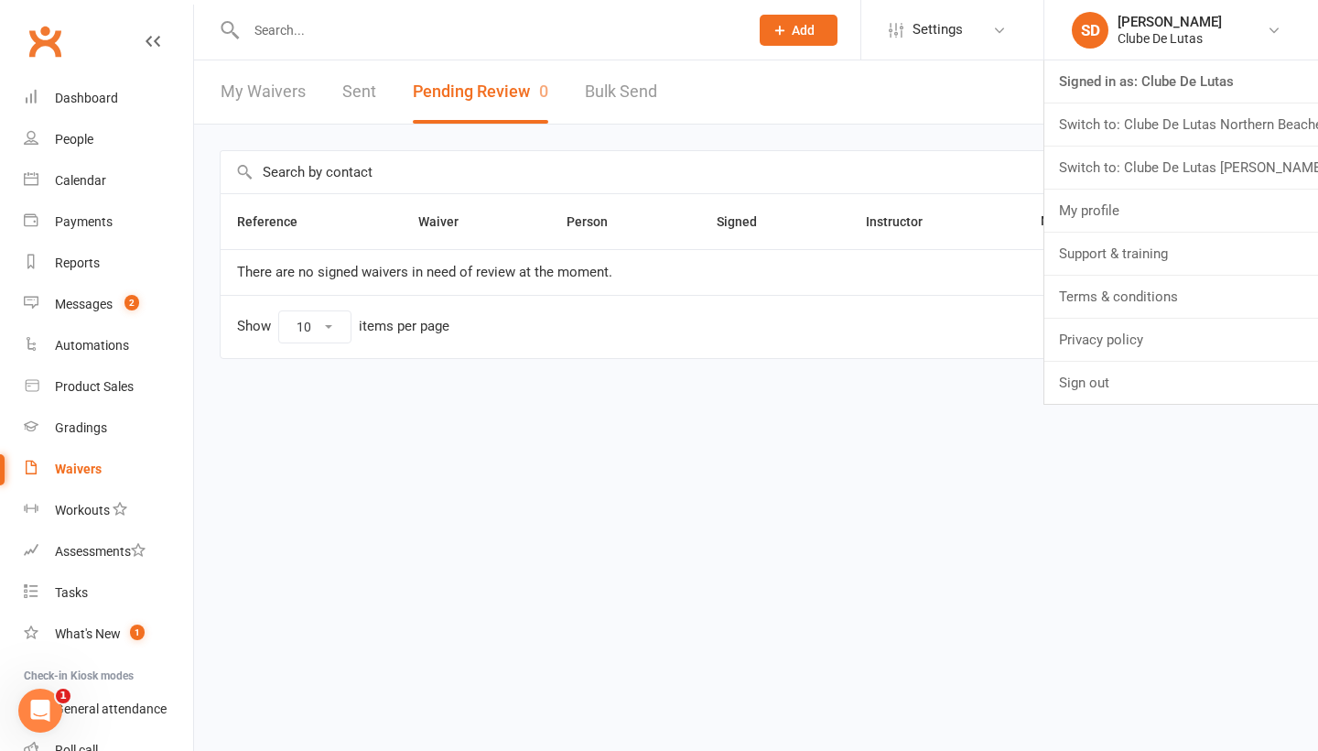
click at [537, 26] on input "text" at bounding box center [488, 30] width 495 height 26
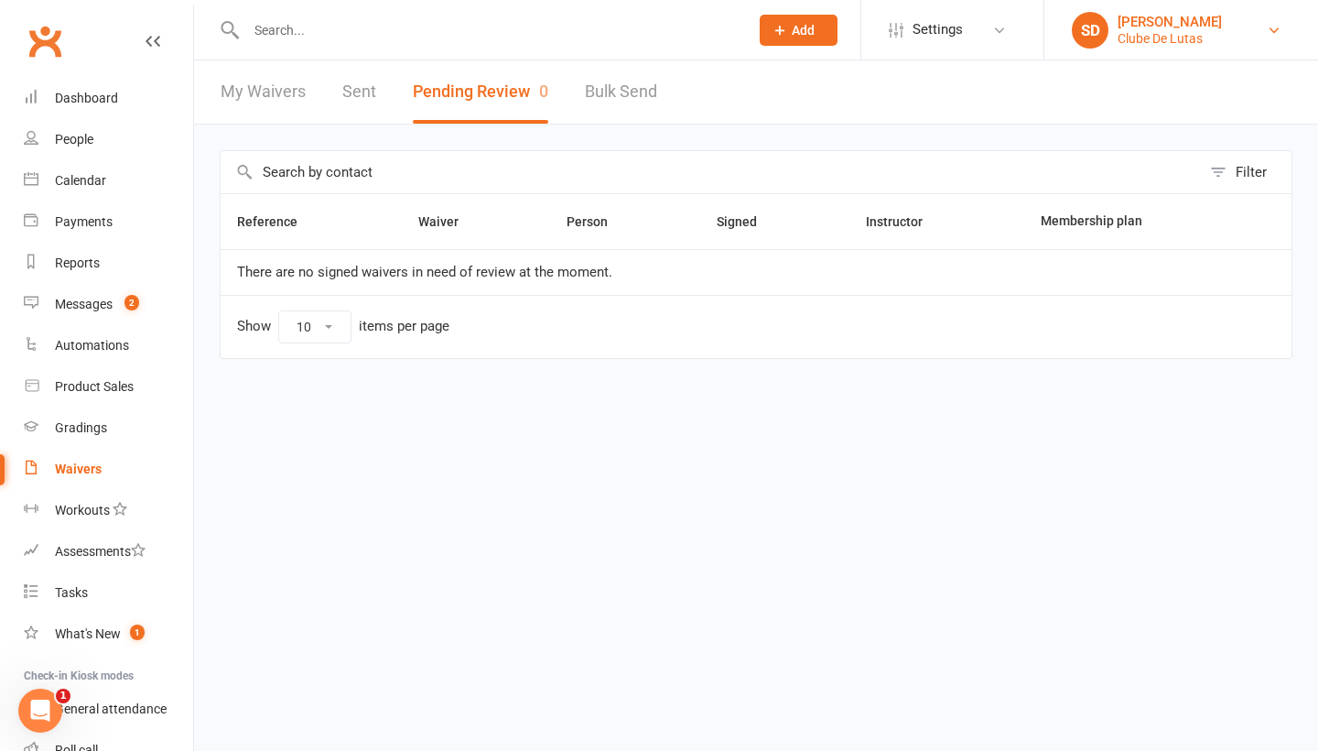
click at [1164, 37] on div "Clube De Lutas" at bounding box center [1170, 38] width 104 height 16
click at [68, 314] on link "Messages 2" at bounding box center [108, 304] width 169 height 41
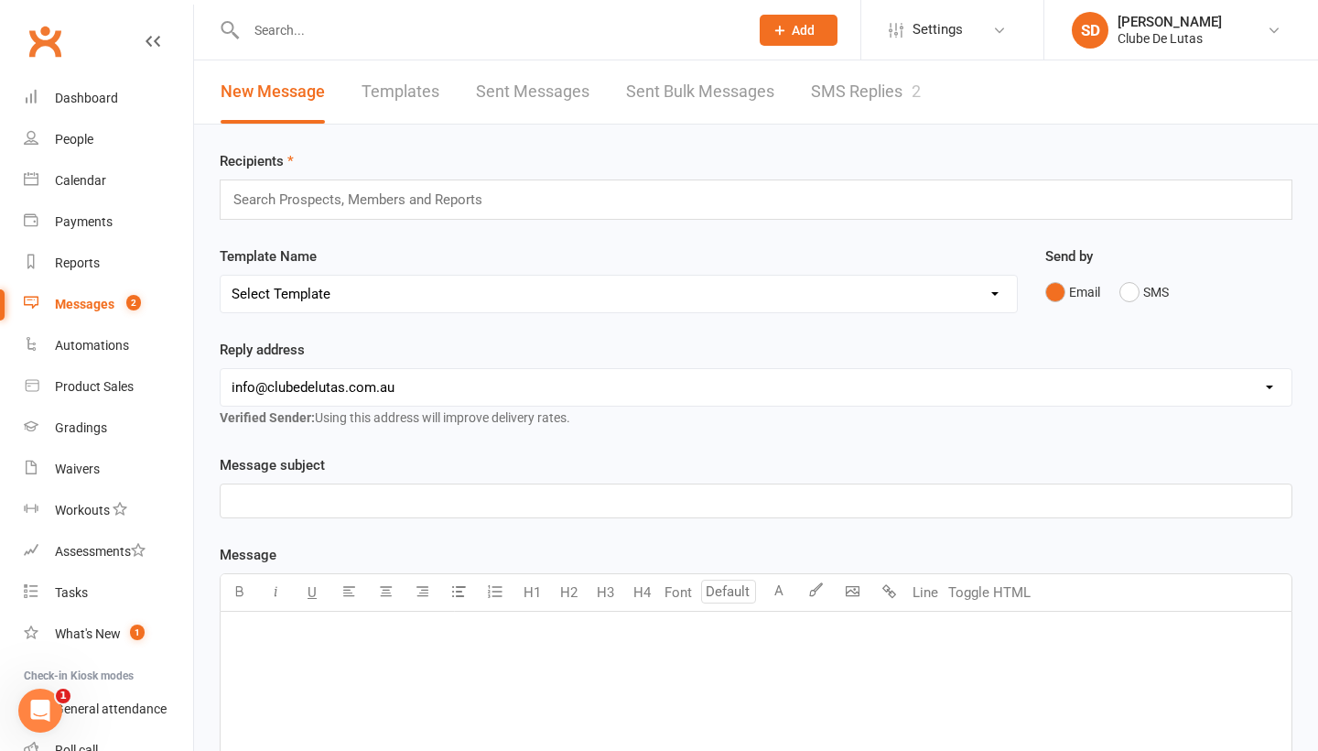
click at [122, 301] on count-badge "2" at bounding box center [129, 304] width 24 height 15
click at [855, 97] on link "SMS Replies 2" at bounding box center [866, 91] width 110 height 63
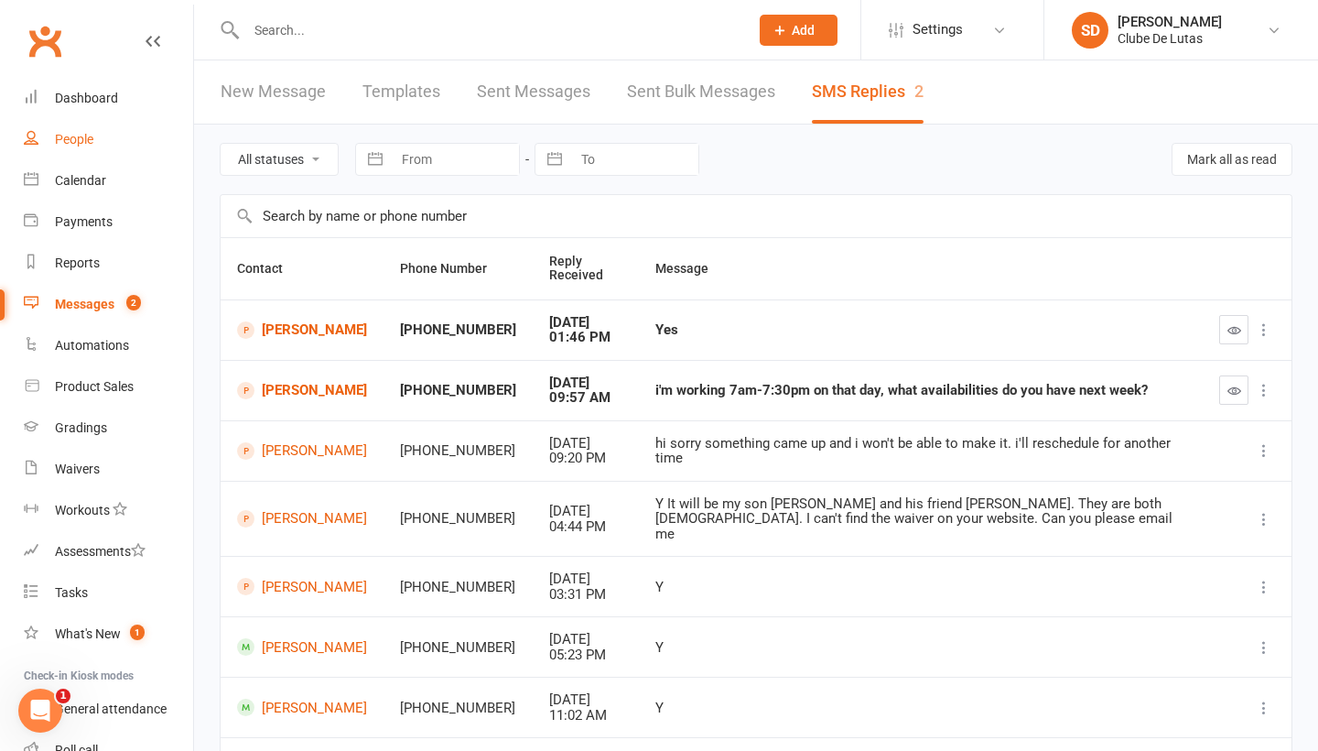
click at [94, 153] on link "People" at bounding box center [108, 139] width 169 height 41
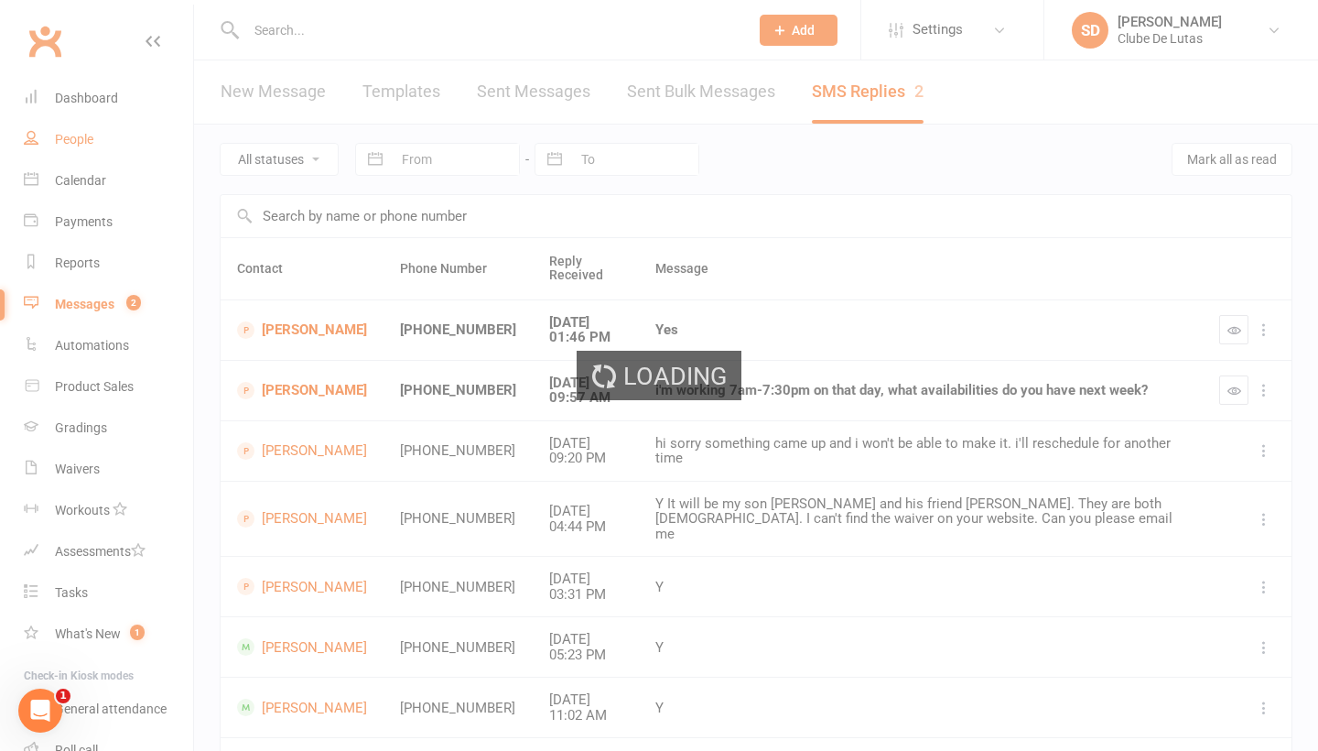
select select "100"
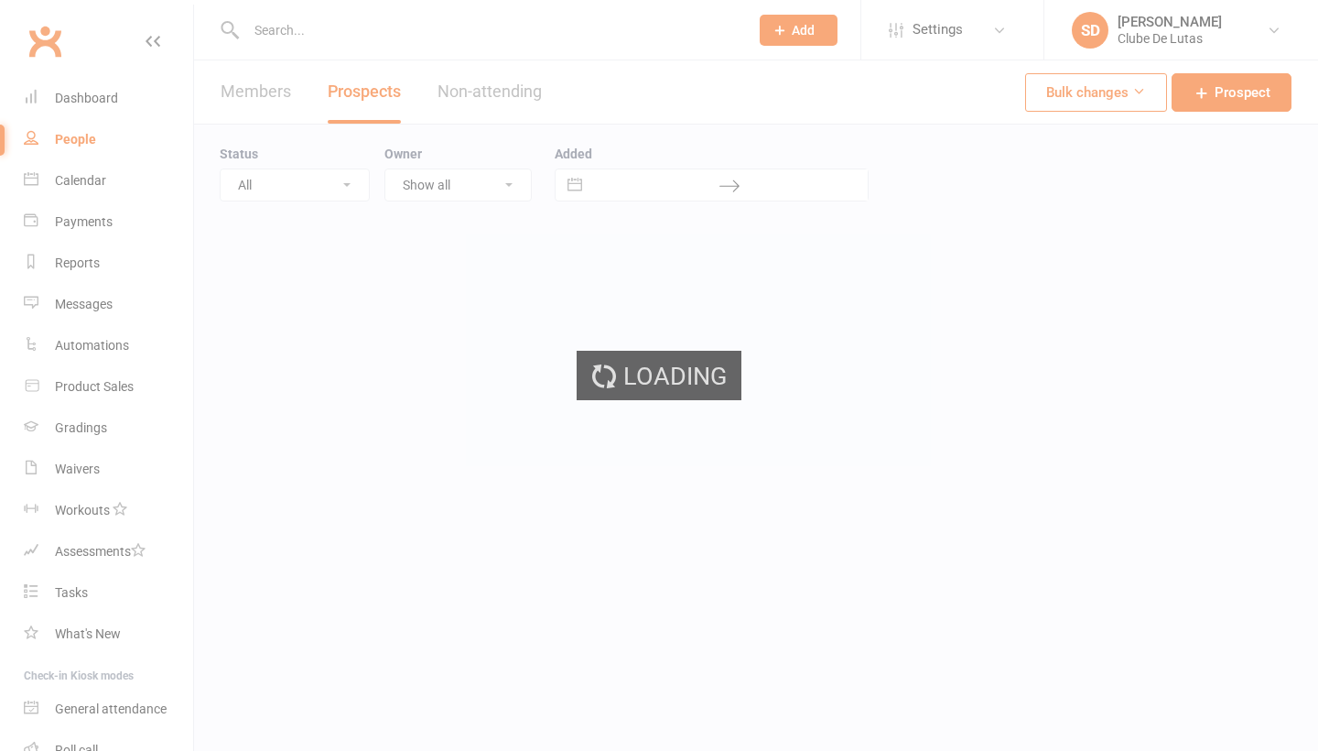
select select "100"
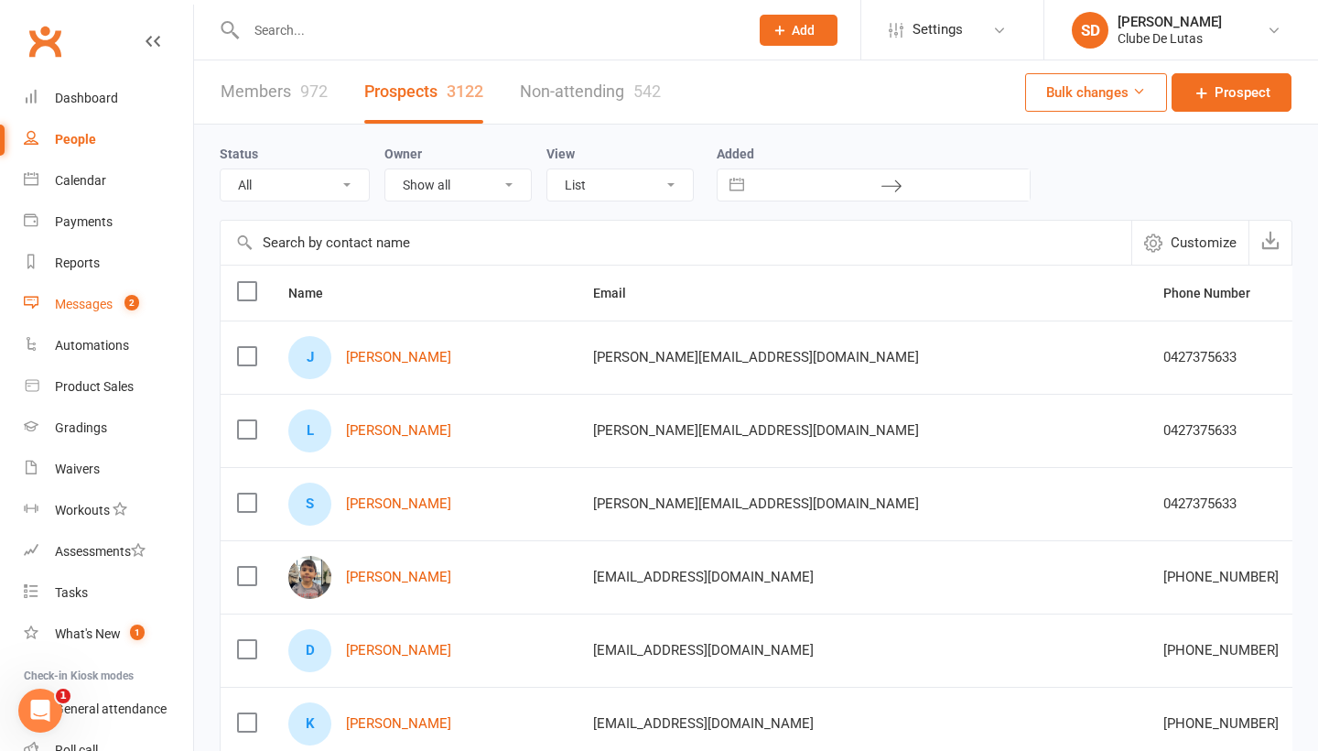
click at [105, 311] on link "Messages 2" at bounding box center [108, 304] width 169 height 41
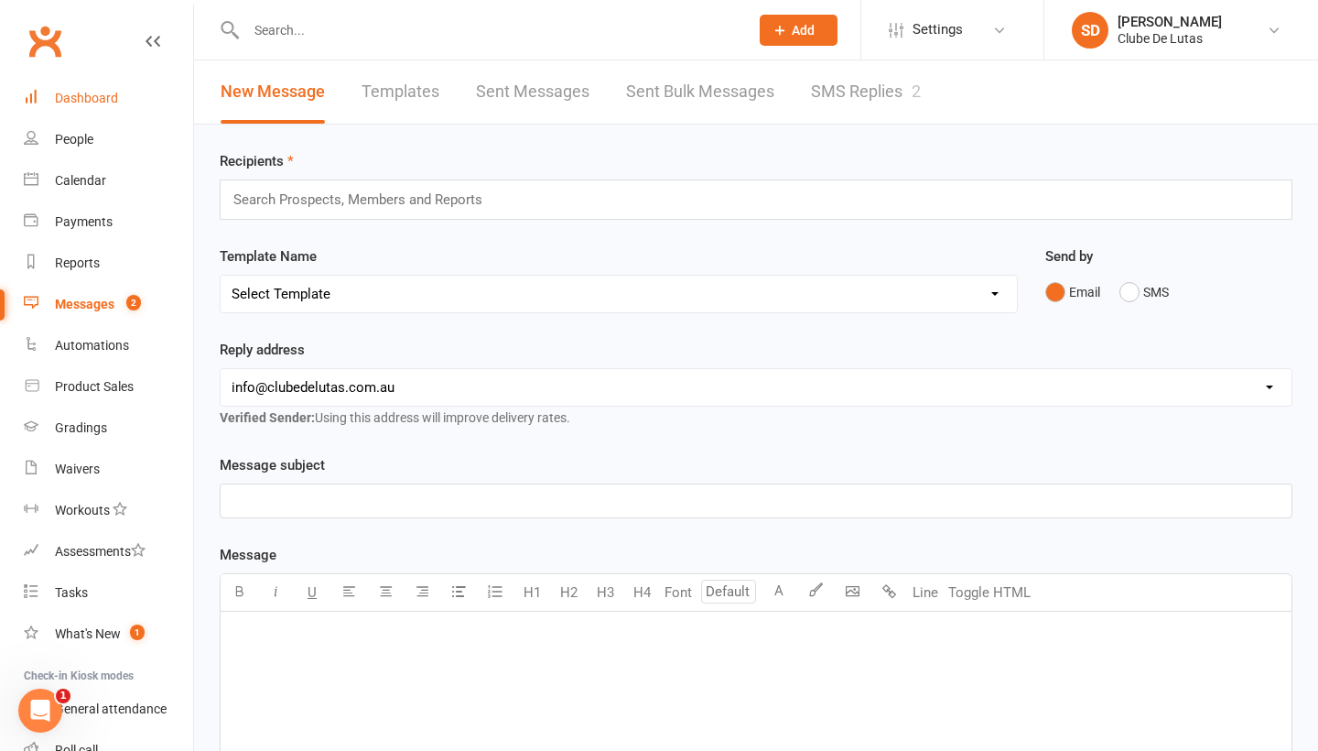
click at [77, 92] on div "Dashboard" at bounding box center [86, 98] width 63 height 15
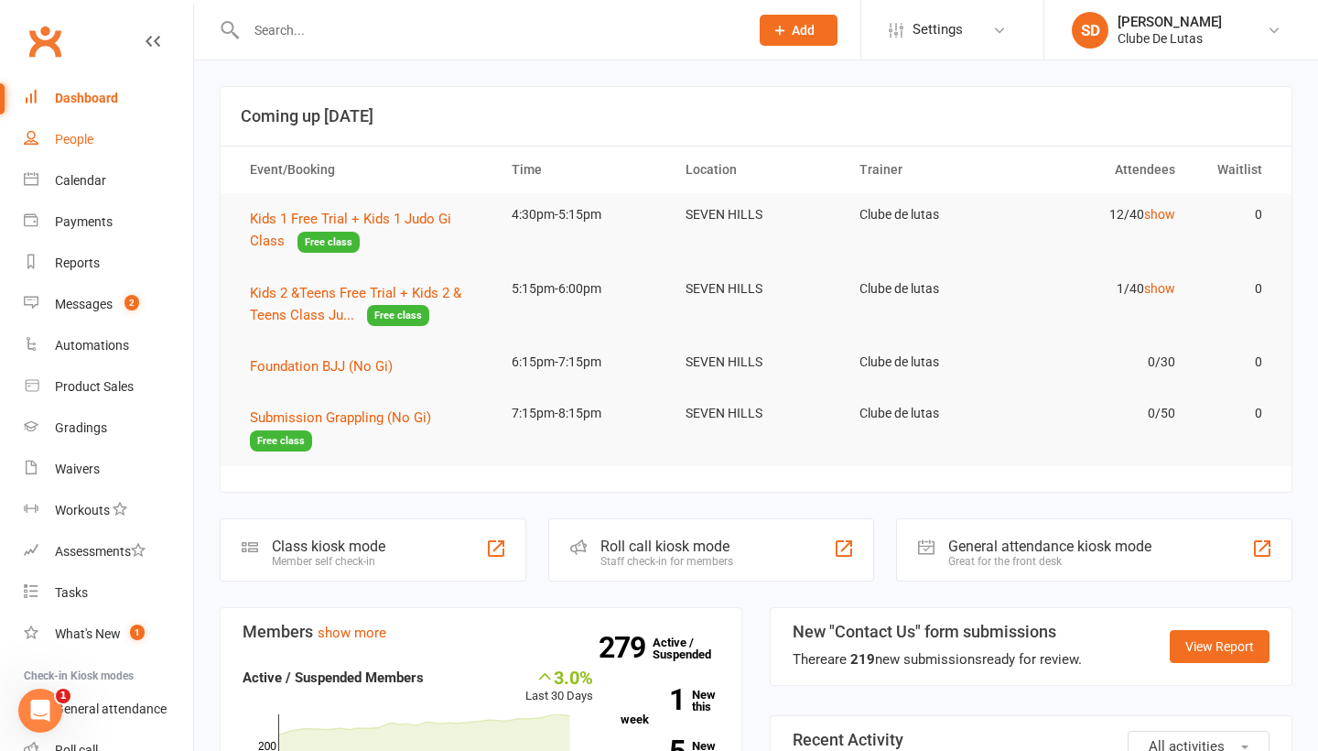
click at [86, 135] on div "People" at bounding box center [74, 139] width 38 height 15
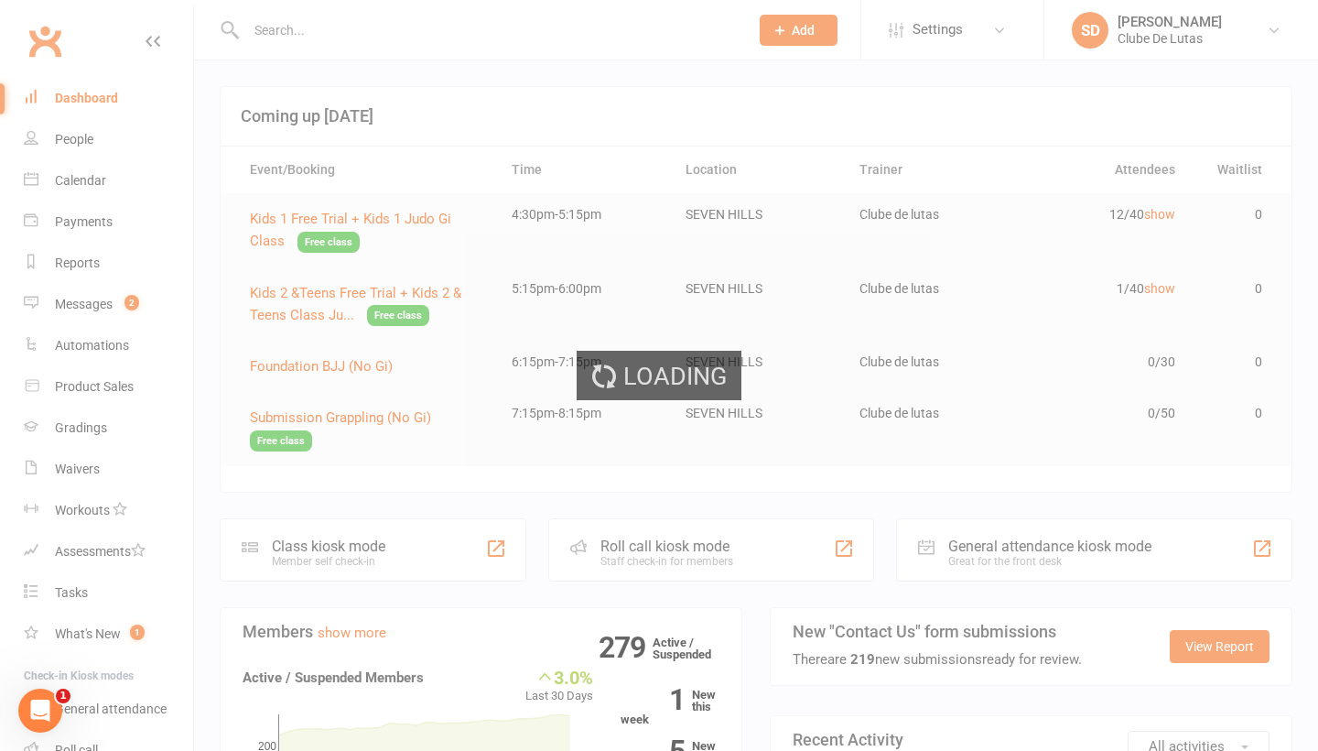
select select "100"
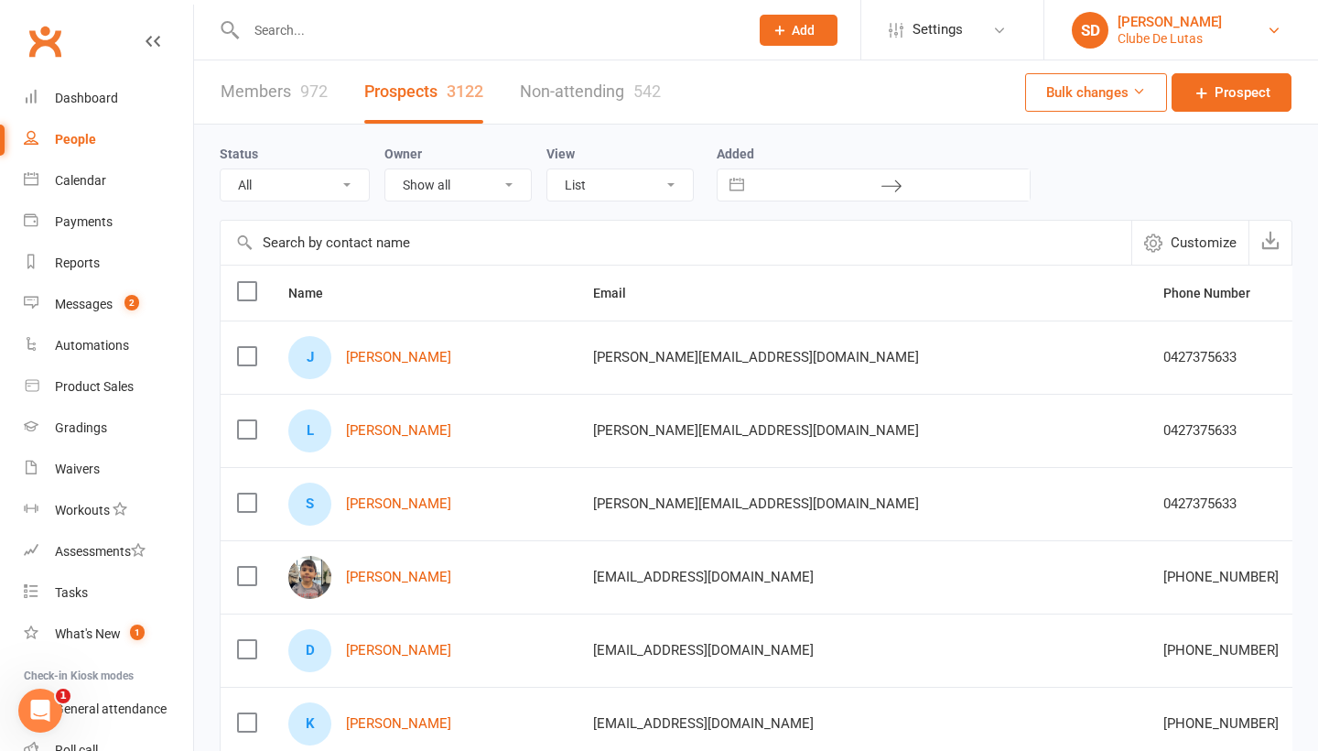
click at [1231, 26] on link "SD Siobhan Duffy Clube De Lutas" at bounding box center [1181, 30] width 219 height 37
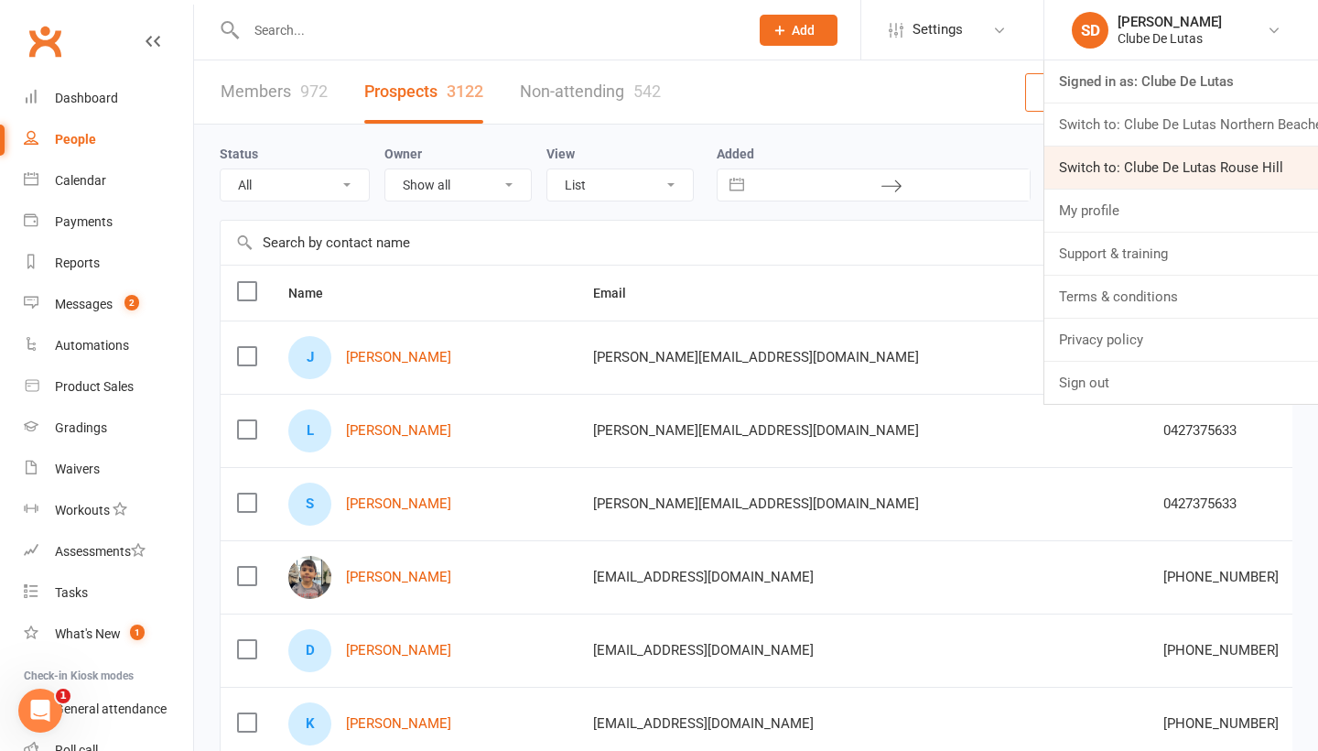
click at [1186, 168] on link "Switch to: Clube De Lutas Rouse Hill" at bounding box center [1182, 167] width 274 height 42
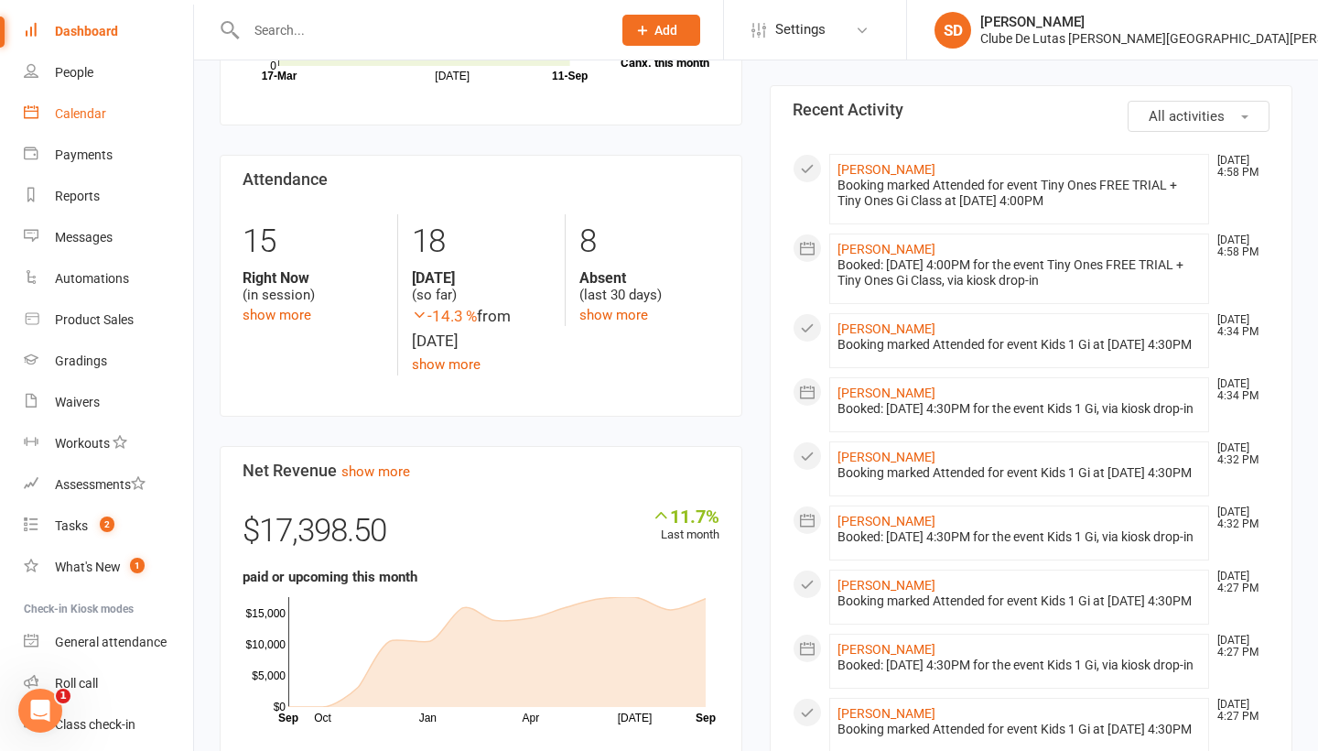
scroll to position [22, 0]
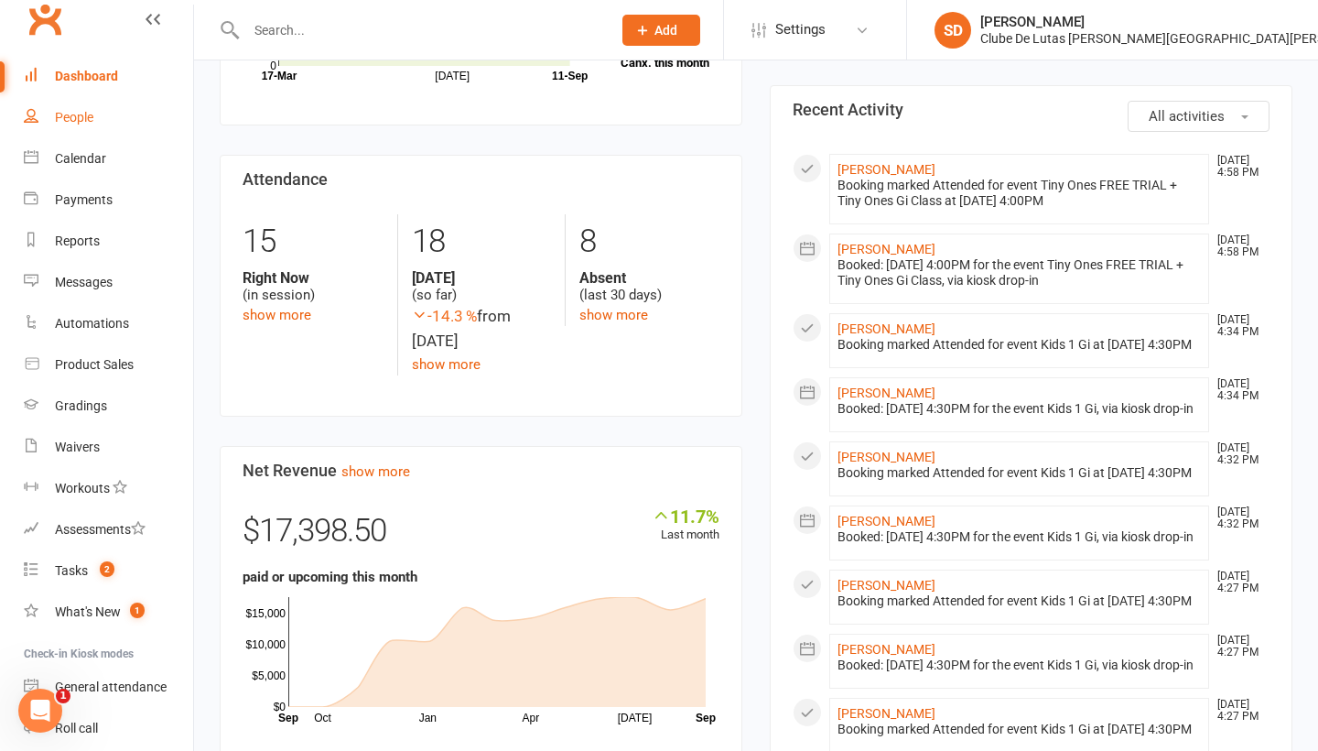
click at [60, 109] on link "People" at bounding box center [108, 117] width 169 height 41
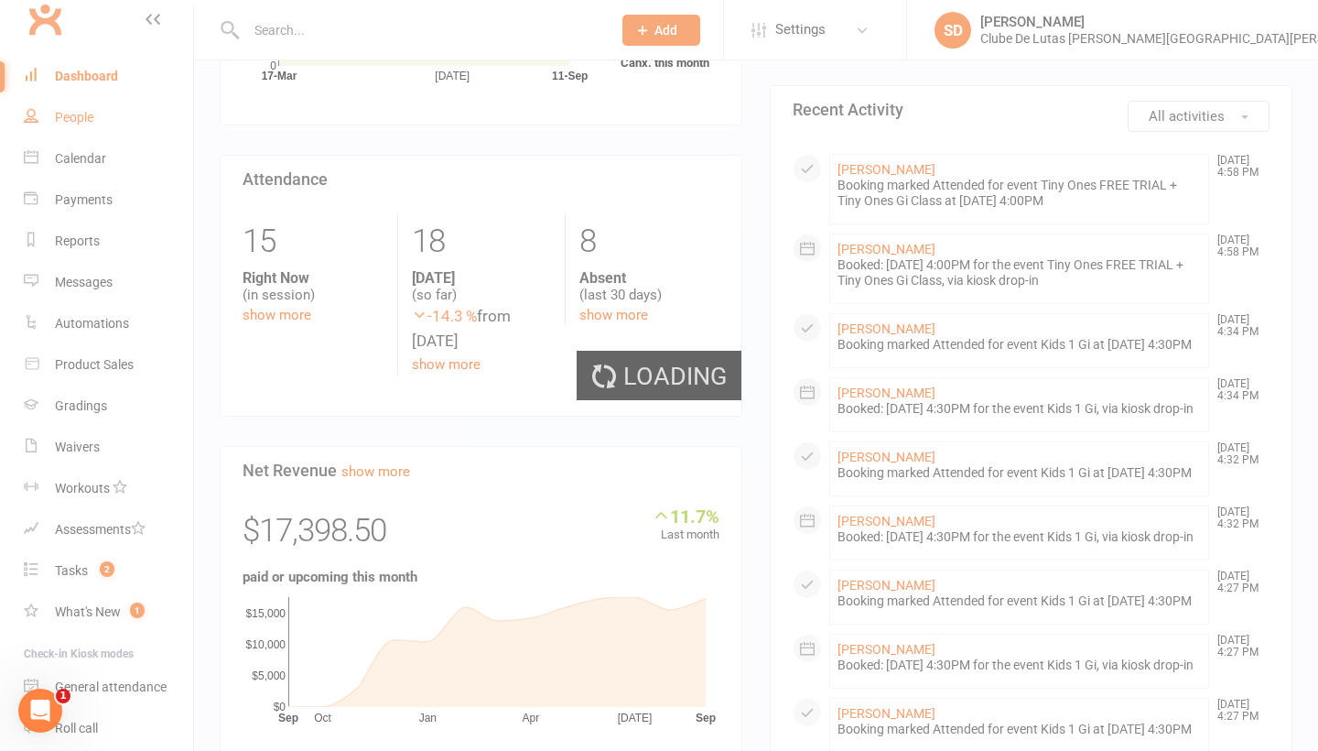
select select "100"
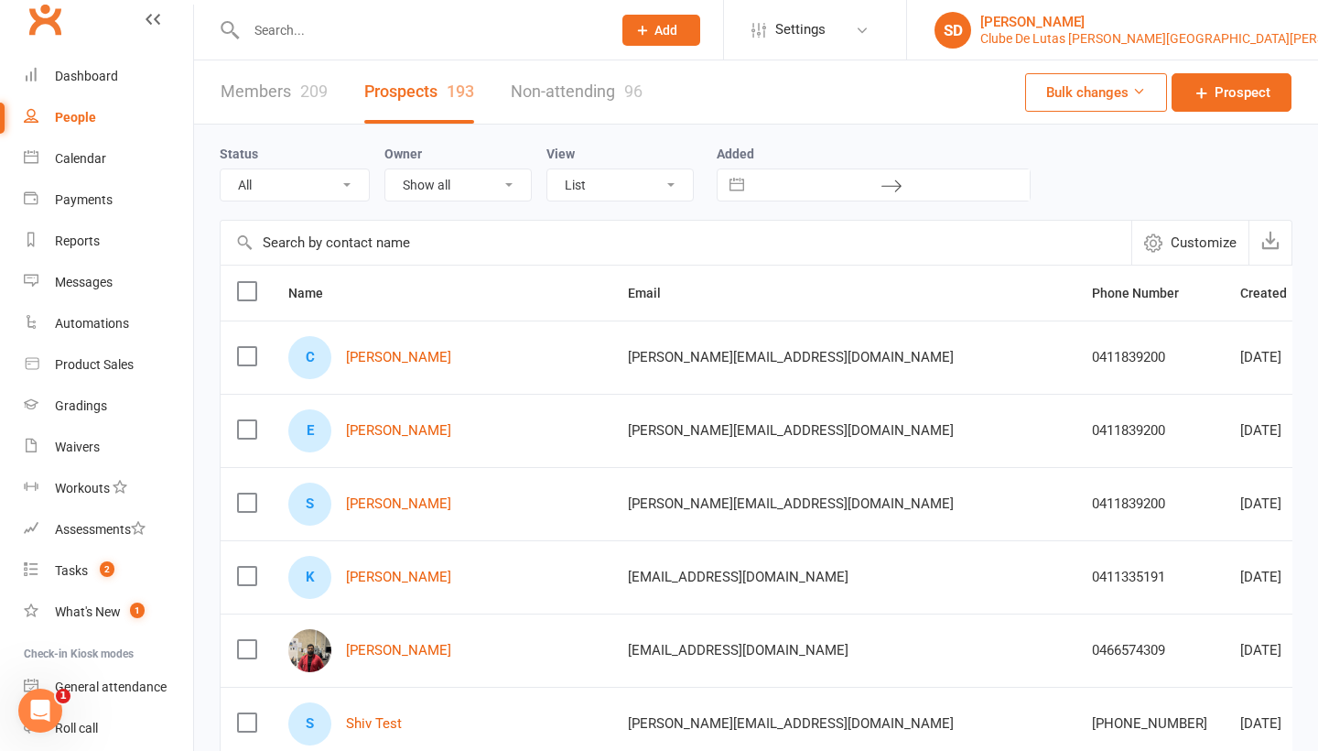
click at [1220, 38] on div "Clube De Lutas Rouse Hill" at bounding box center [1184, 38] width 407 height 16
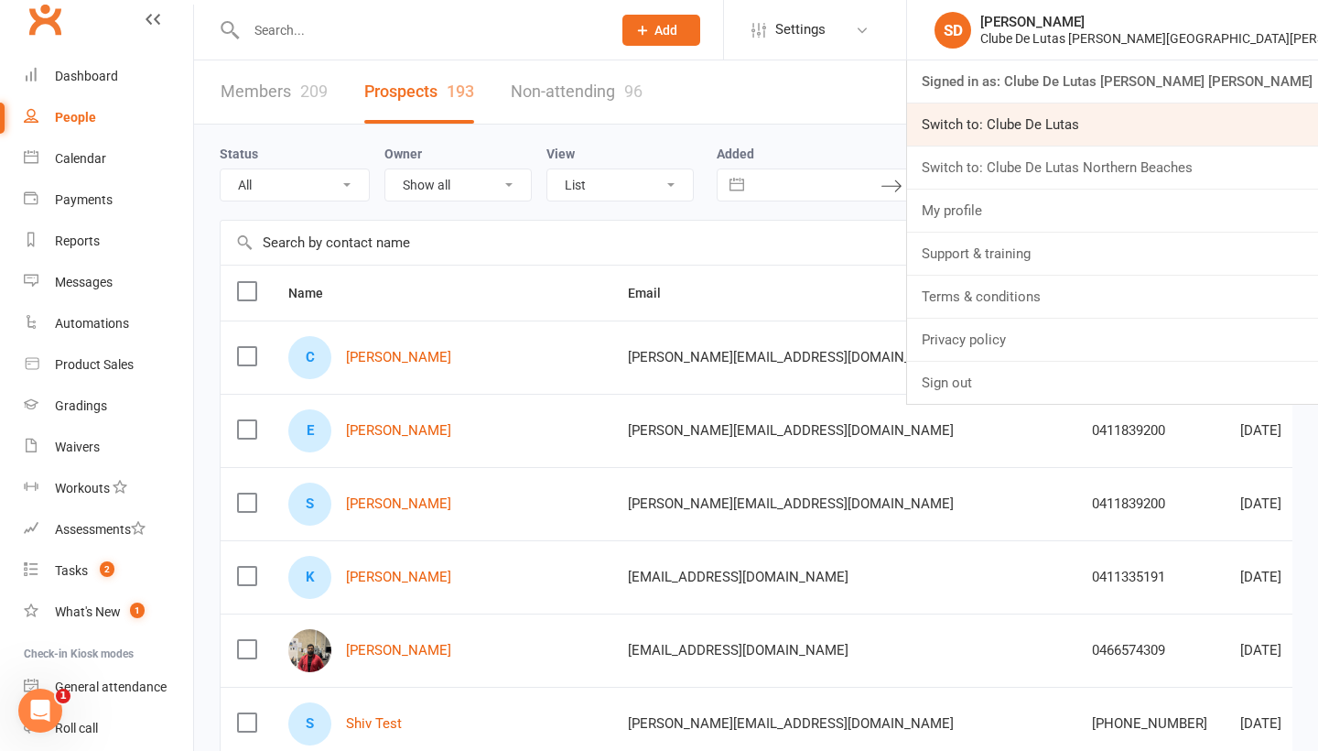
click at [1152, 126] on link "Switch to: Clube De Lutas" at bounding box center [1112, 124] width 411 height 42
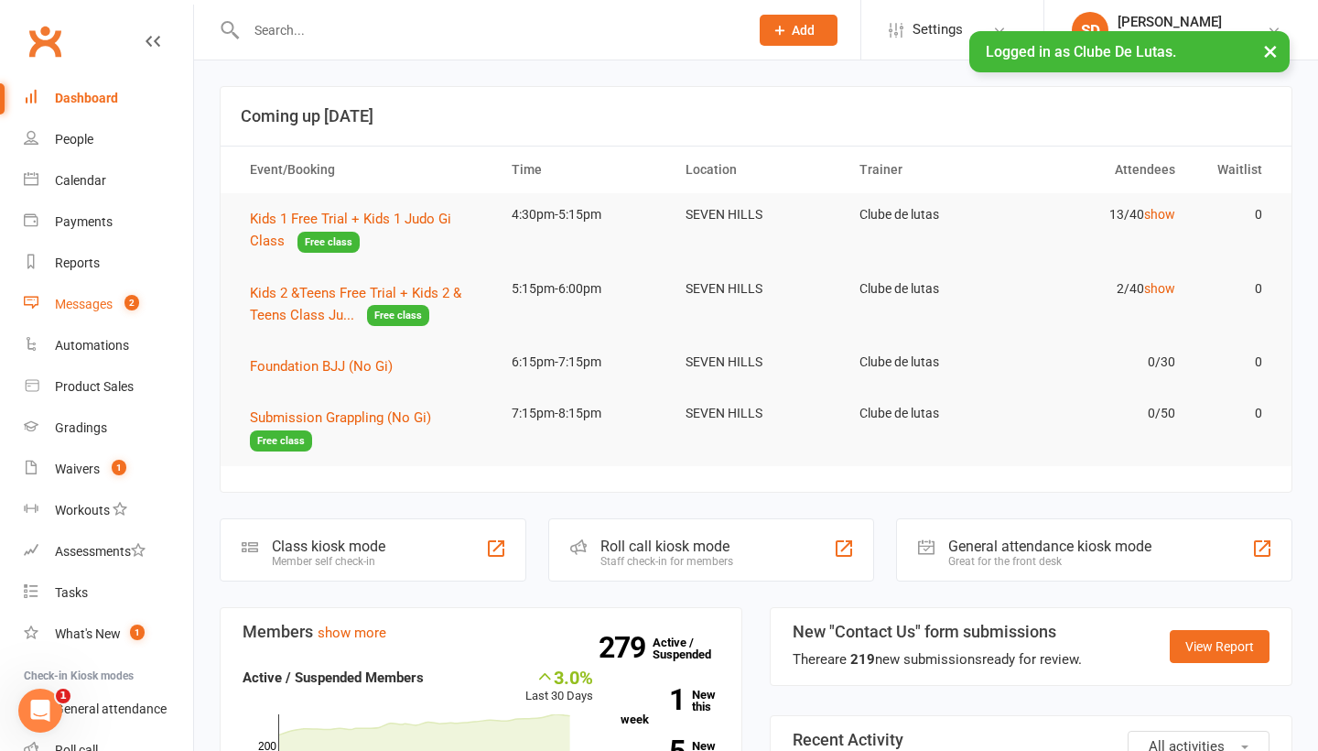
click at [72, 309] on div "Messages" at bounding box center [84, 304] width 58 height 15
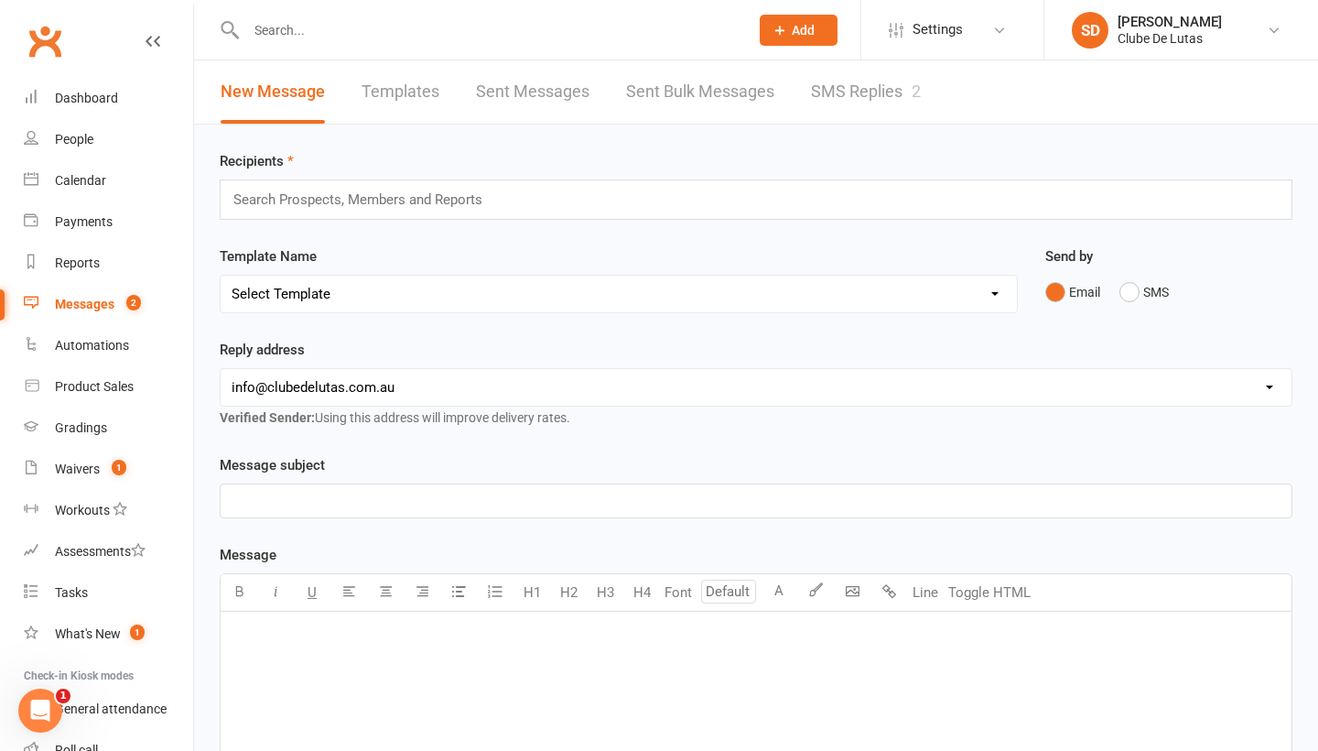
click at [835, 89] on link "SMS Replies 2" at bounding box center [866, 91] width 110 height 63
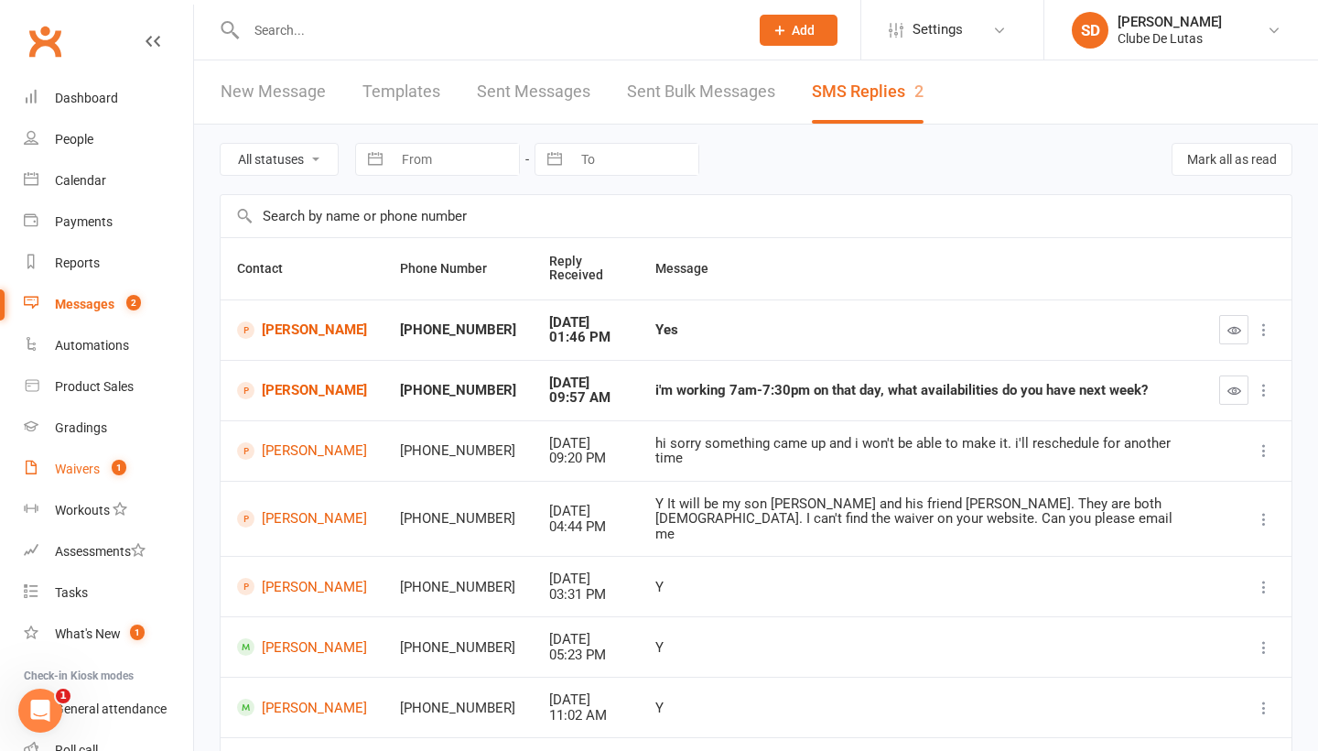
click at [70, 464] on div "Waivers" at bounding box center [77, 468] width 45 height 15
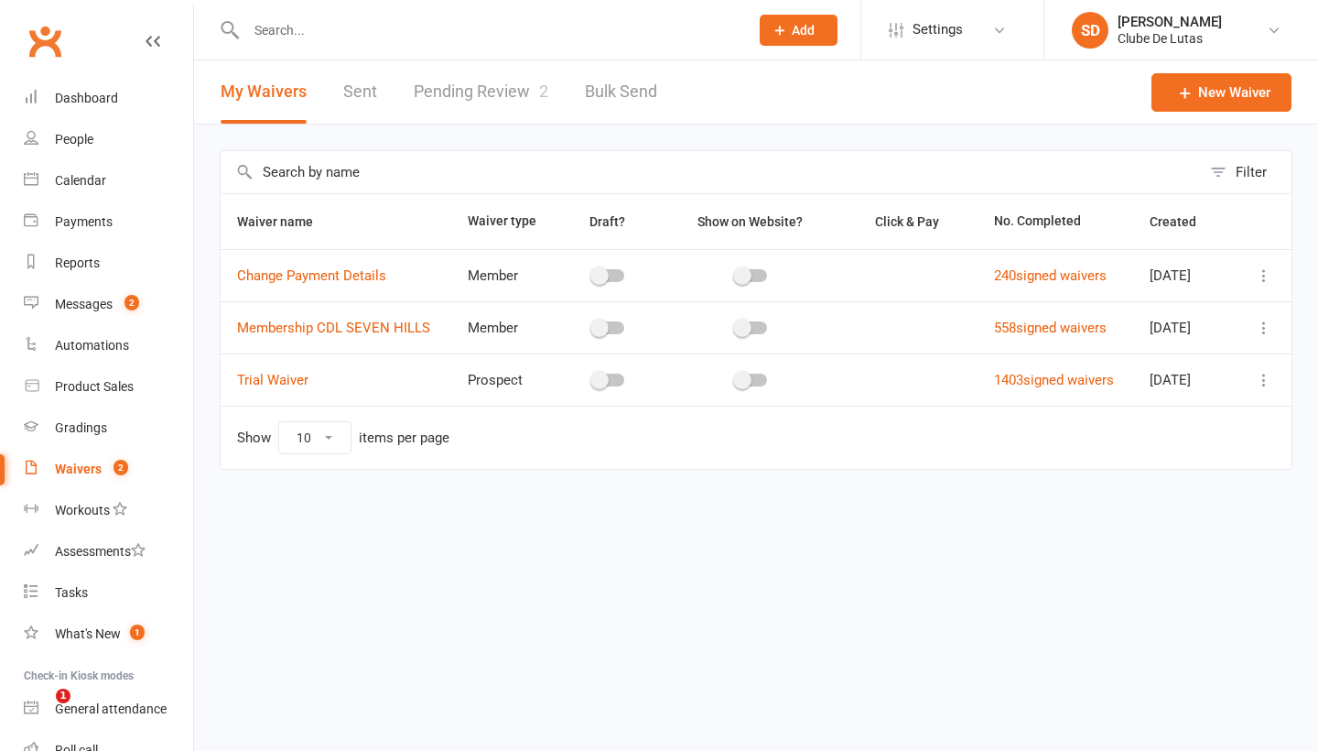
click at [67, 469] on div "Waivers" at bounding box center [78, 468] width 47 height 15
click at [81, 467] on div "Waivers" at bounding box center [78, 468] width 47 height 15
click at [495, 123] on link "Pending Review 2" at bounding box center [481, 91] width 135 height 63
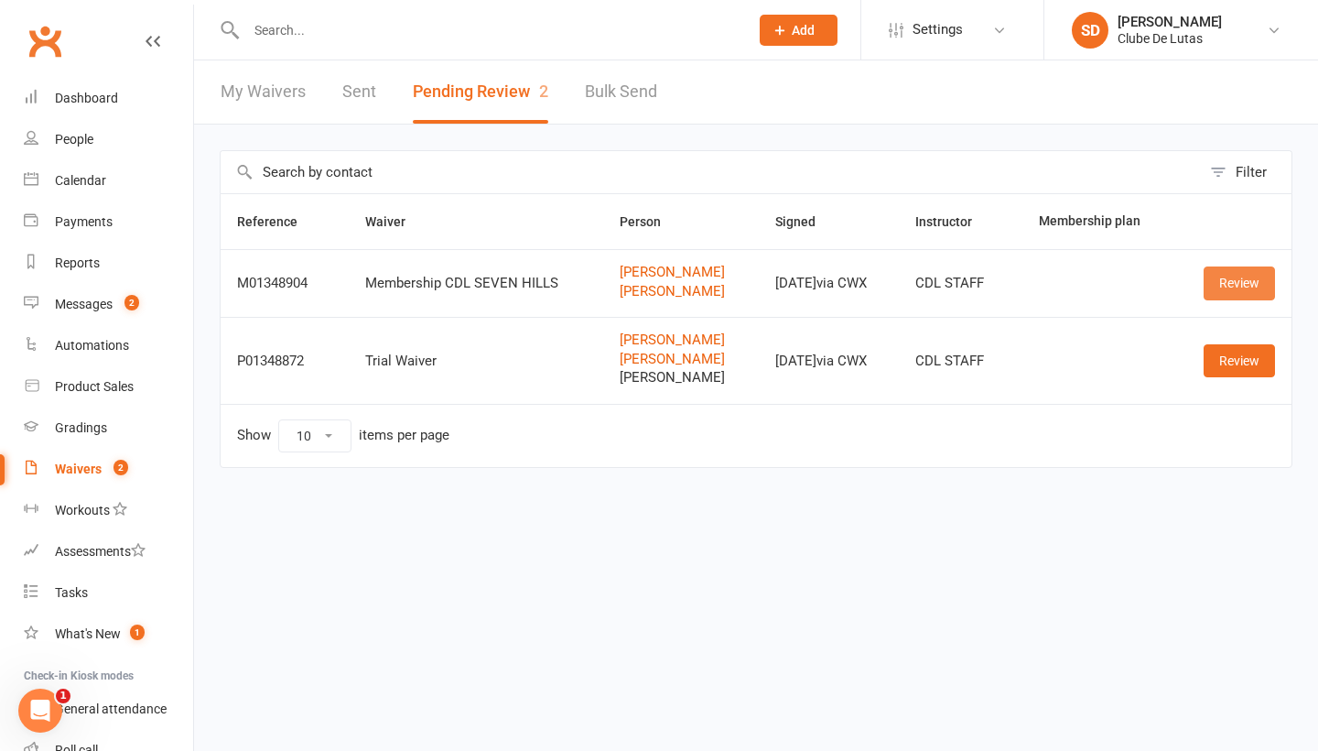
click at [1241, 293] on link "Review" at bounding box center [1239, 282] width 71 height 33
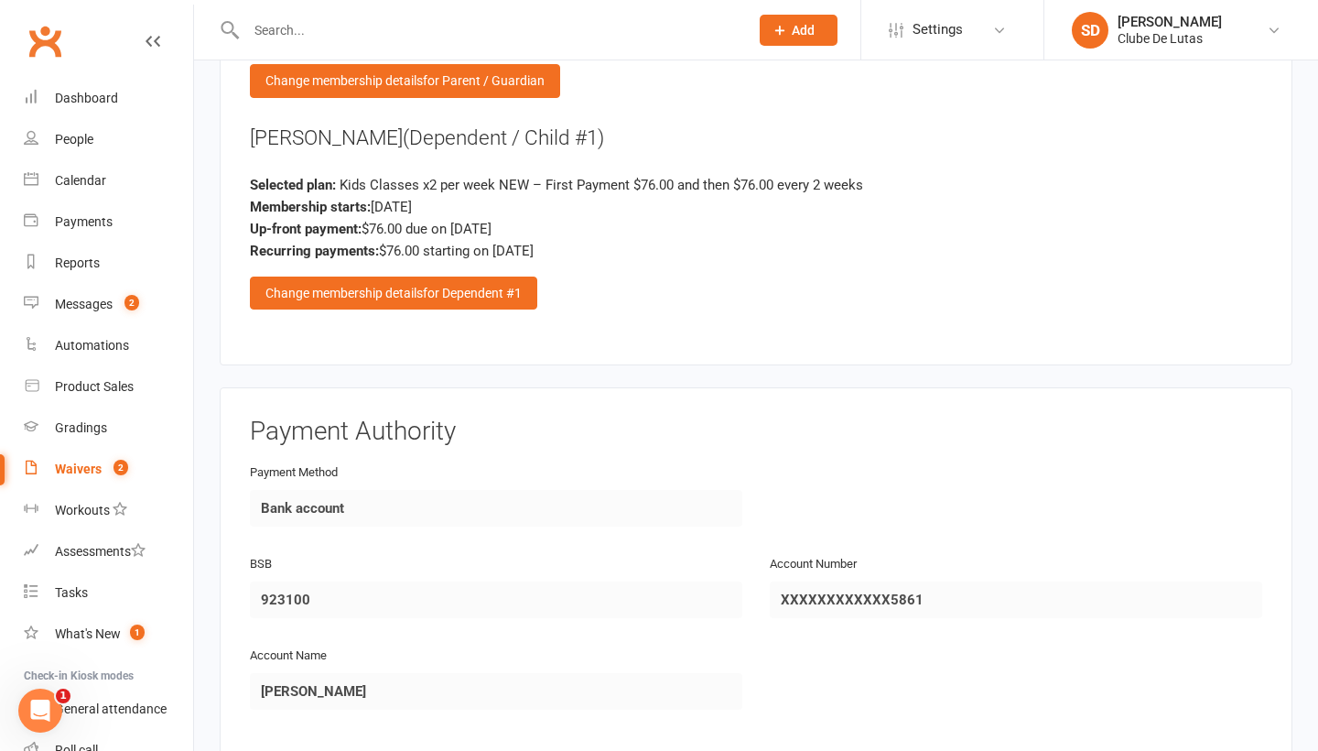
scroll to position [2102, 0]
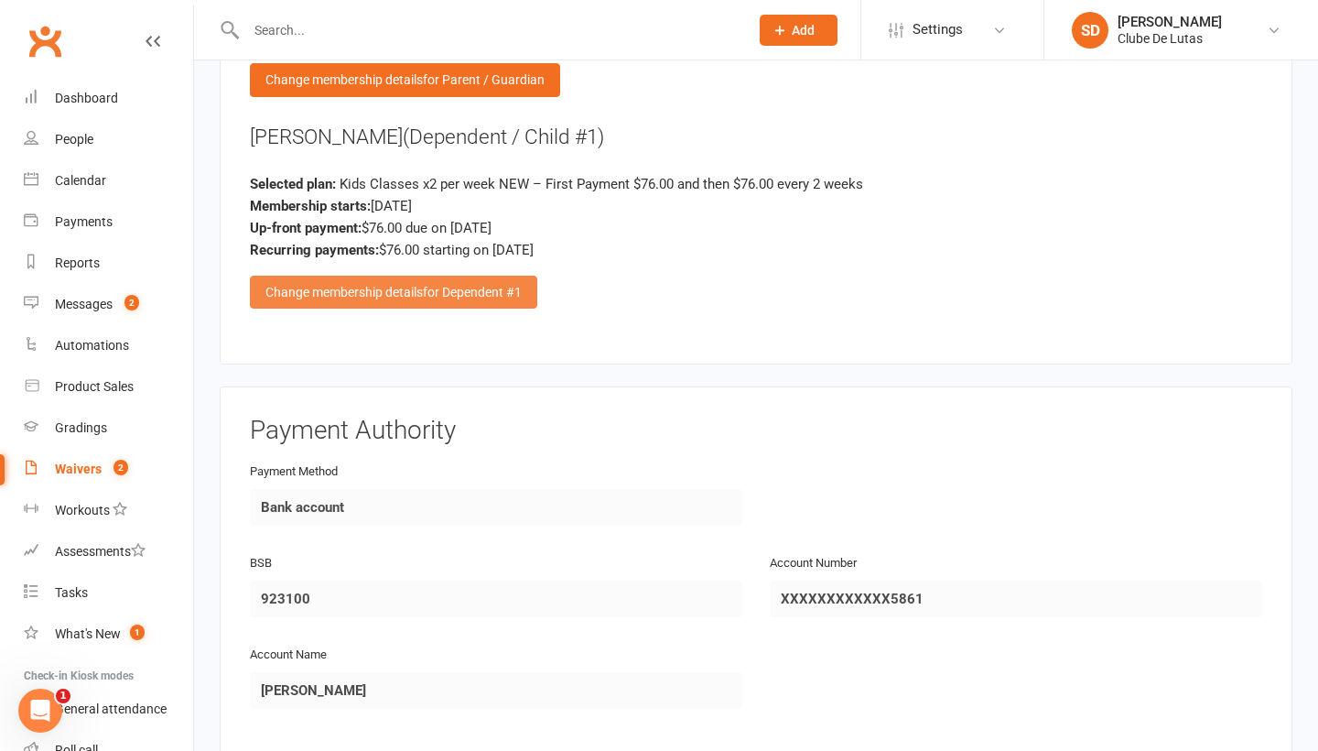
click at [357, 276] on div "Change membership details for Dependent #1" at bounding box center [393, 292] width 287 height 33
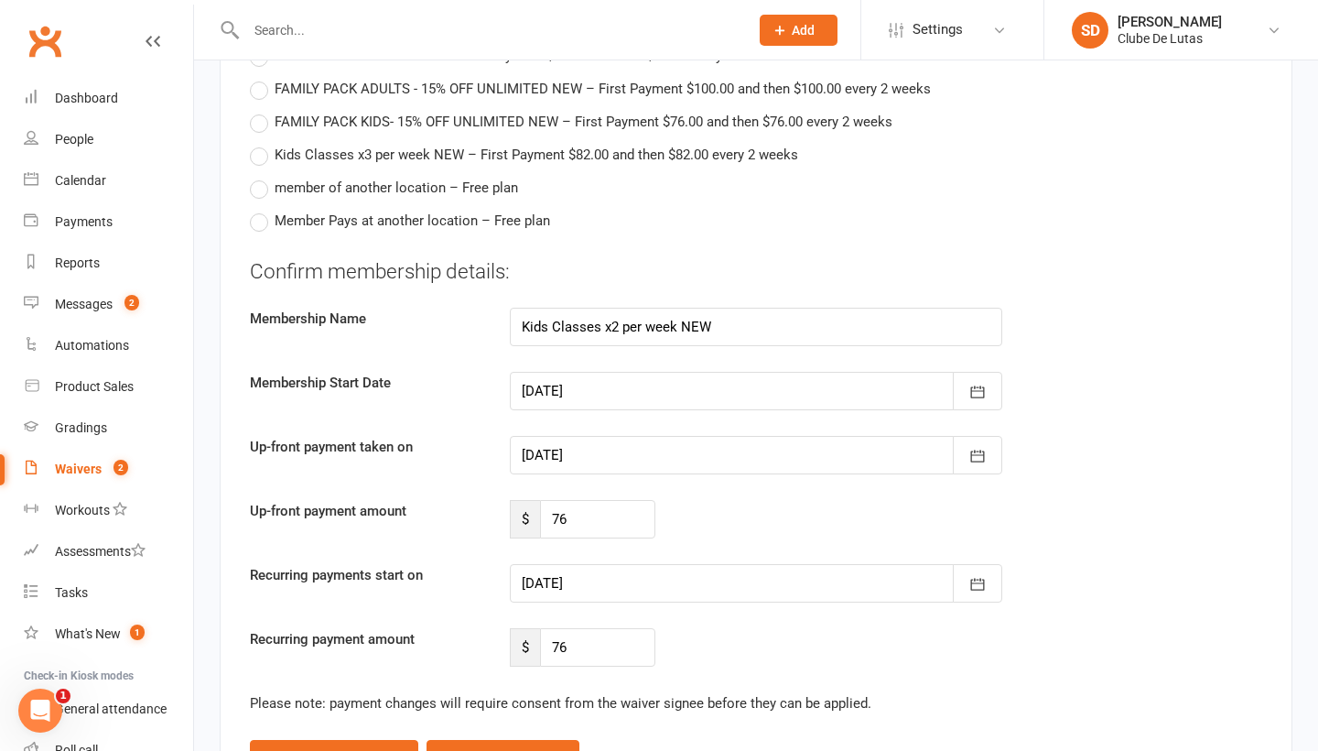
scroll to position [3344, 0]
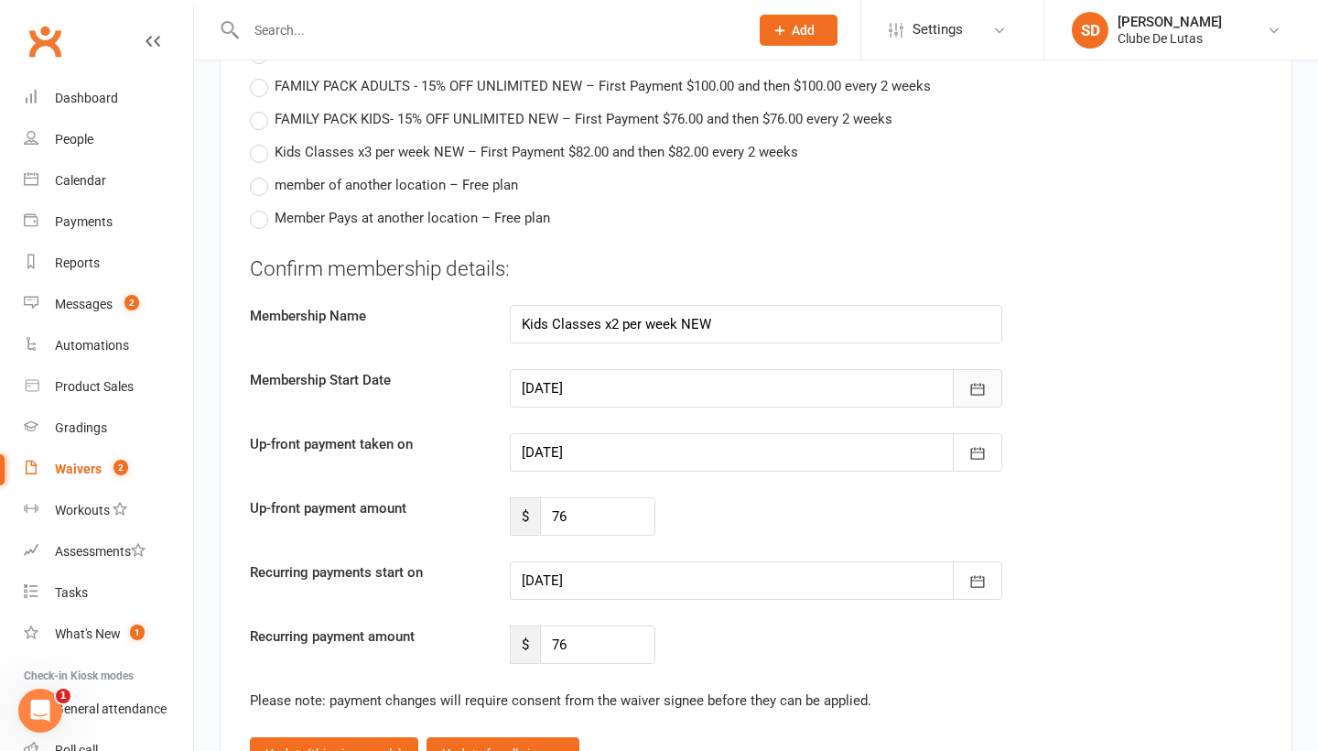
click at [984, 380] on icon "button" at bounding box center [978, 389] width 18 height 18
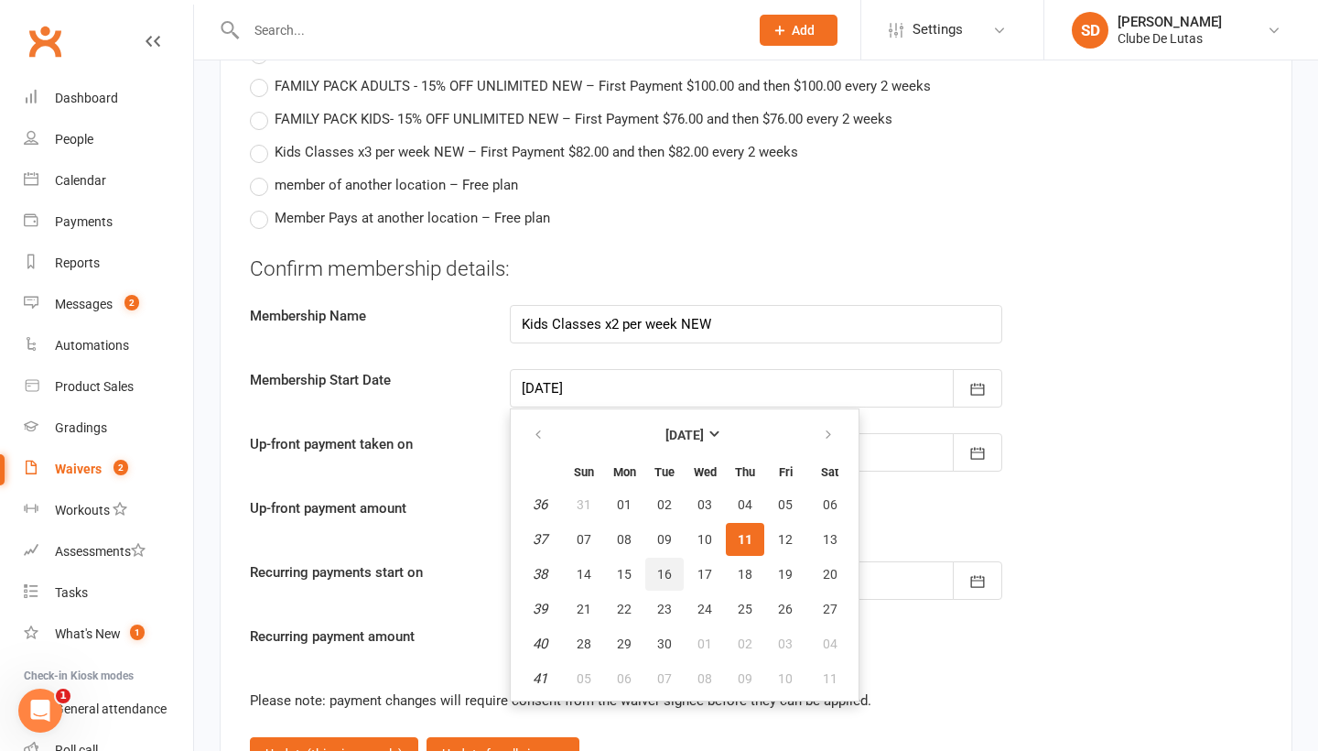
click at [655, 558] on button "16" at bounding box center [664, 574] width 38 height 33
type input "[DATE]"
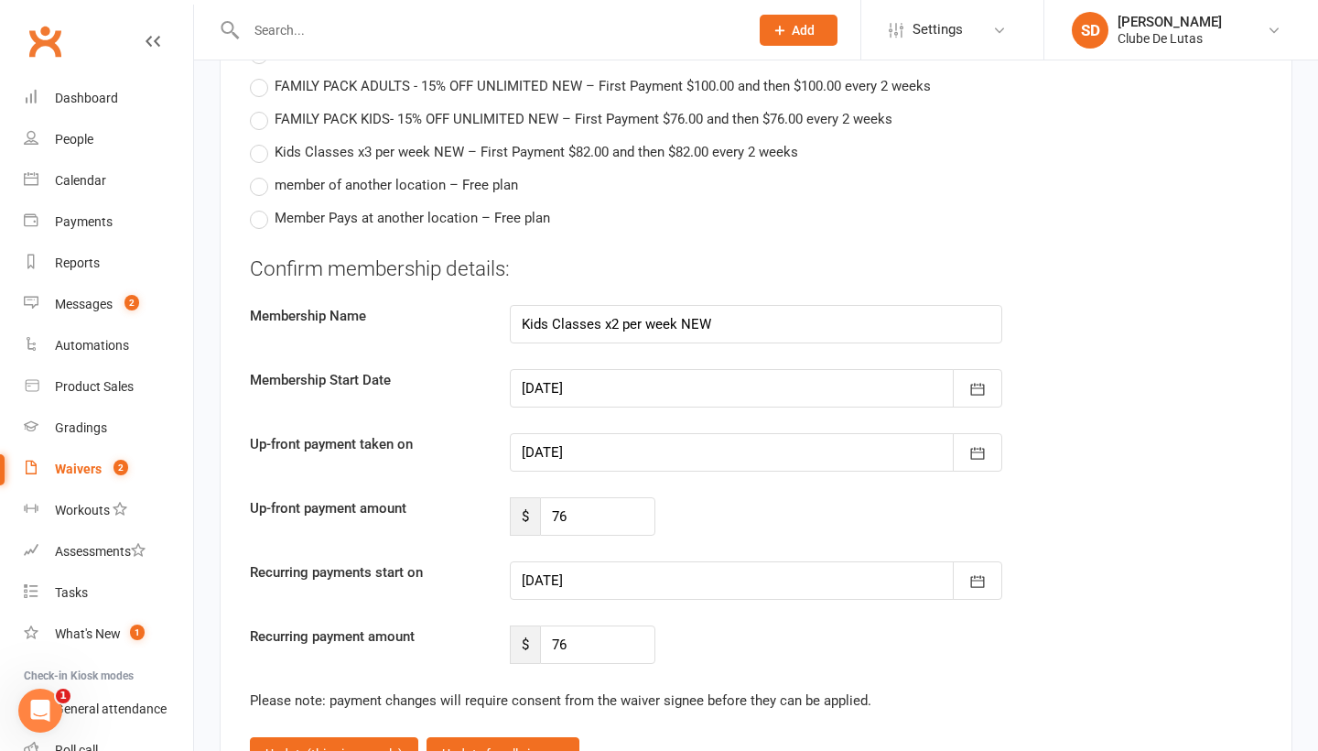
type input "[DATE]"
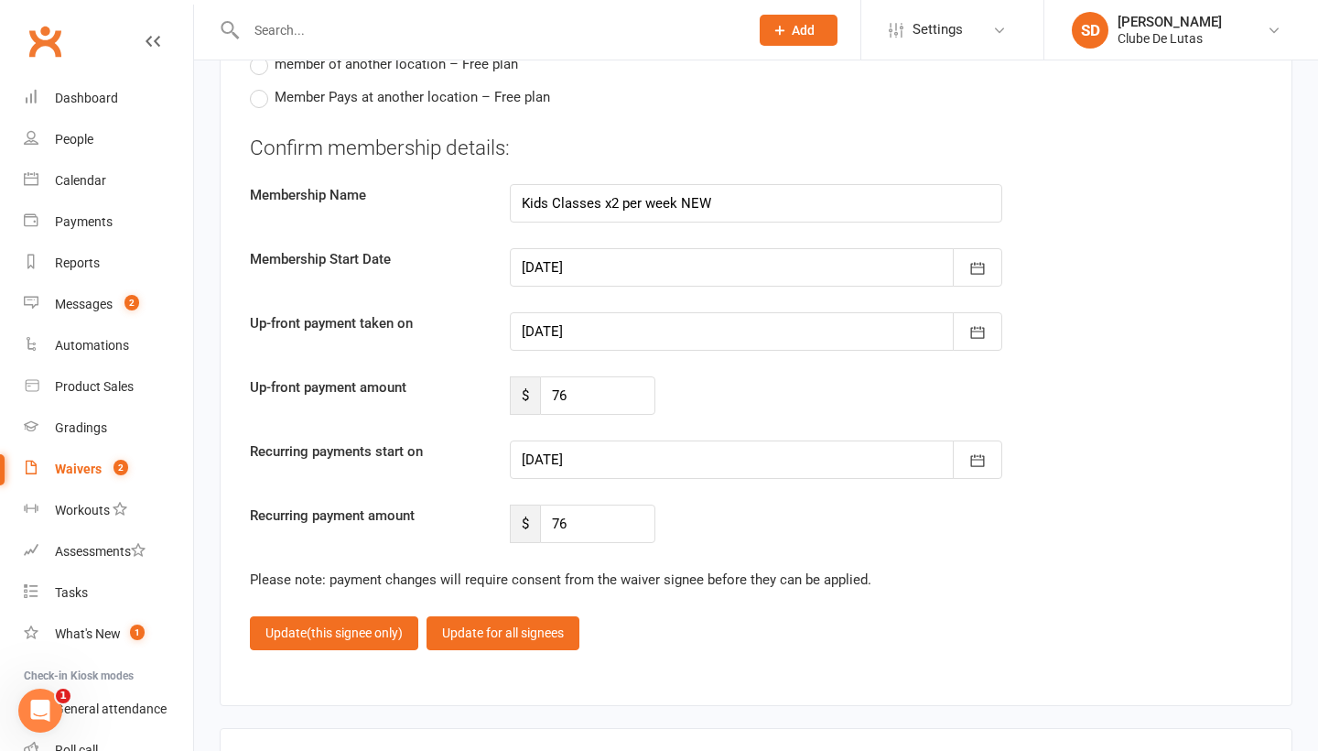
scroll to position [3464, 0]
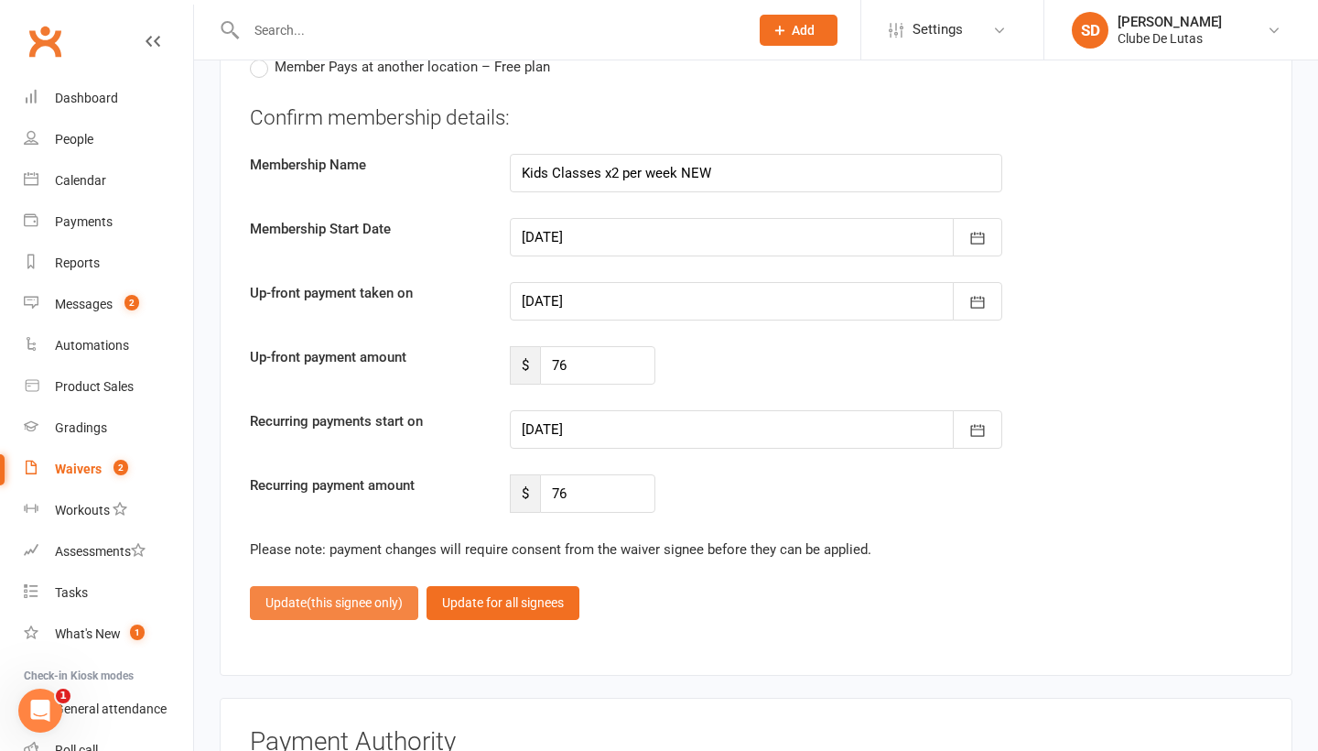
click at [354, 586] on button "Update (this signee only)" at bounding box center [334, 602] width 168 height 33
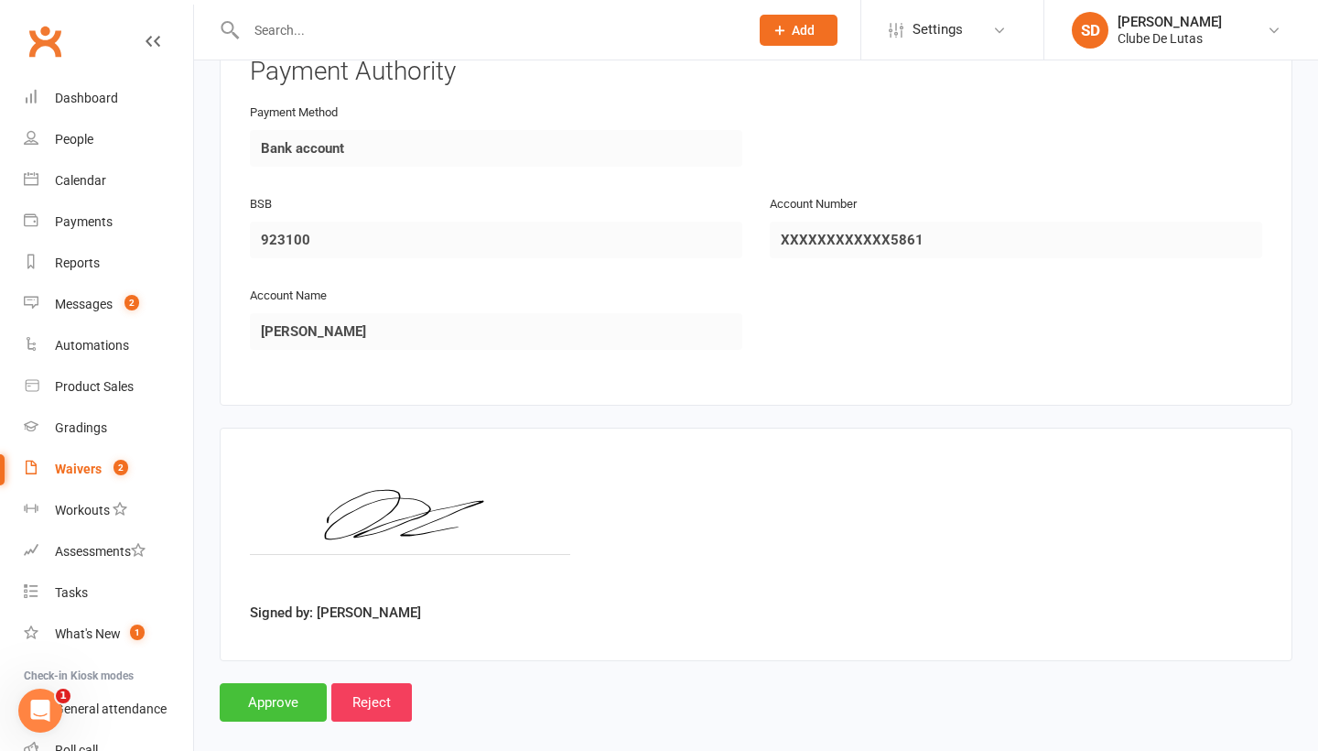
click at [298, 683] on input "Approve" at bounding box center [273, 702] width 107 height 38
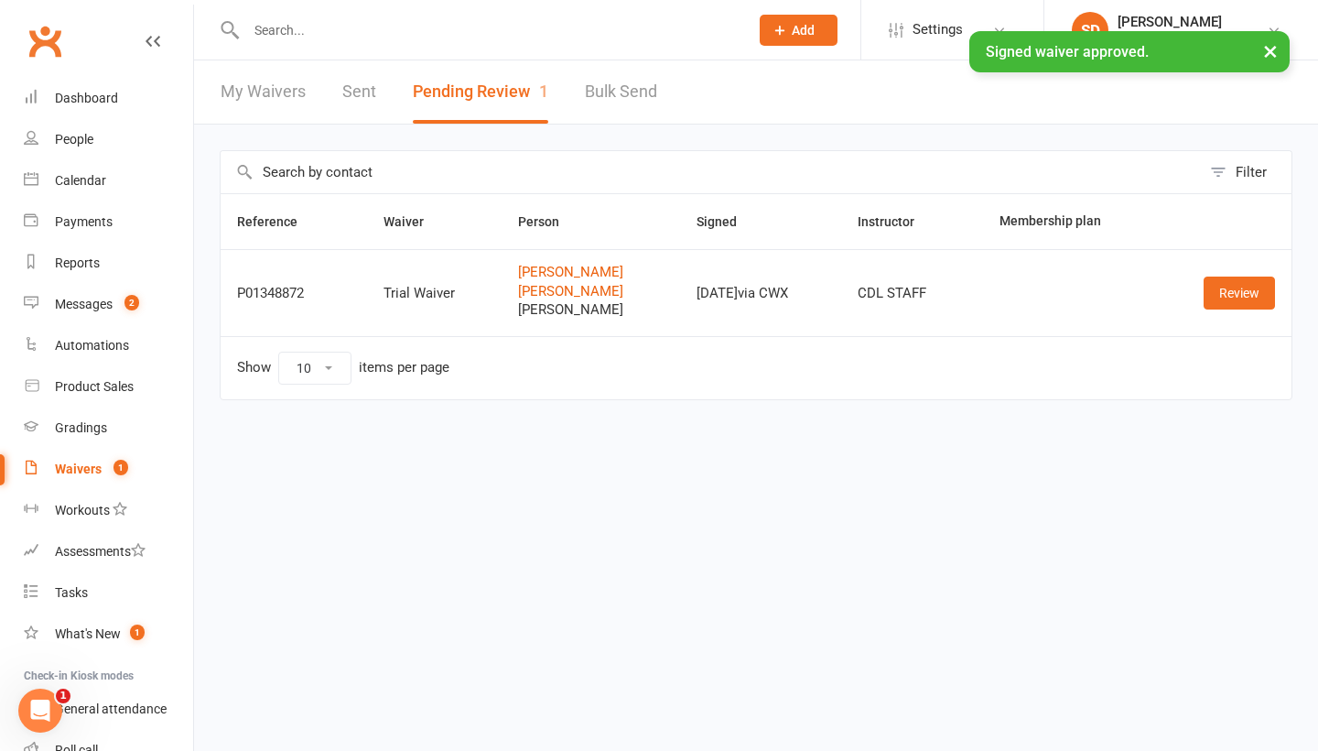
click at [103, 460] on link "Waivers 1" at bounding box center [108, 469] width 169 height 41
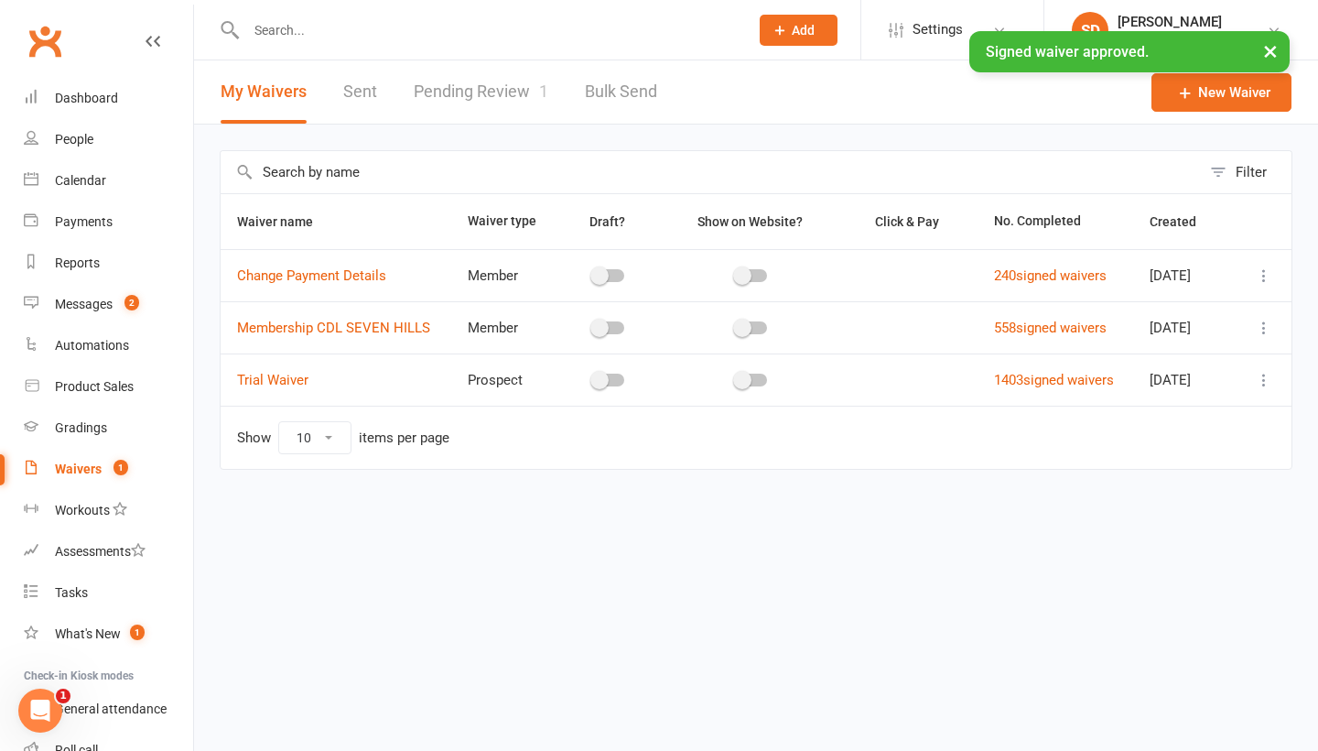
click at [99, 464] on div "Waivers" at bounding box center [78, 468] width 47 height 15
click at [96, 464] on div "Waivers" at bounding box center [78, 468] width 47 height 15
click at [96, 308] on div "Messages" at bounding box center [84, 304] width 58 height 15
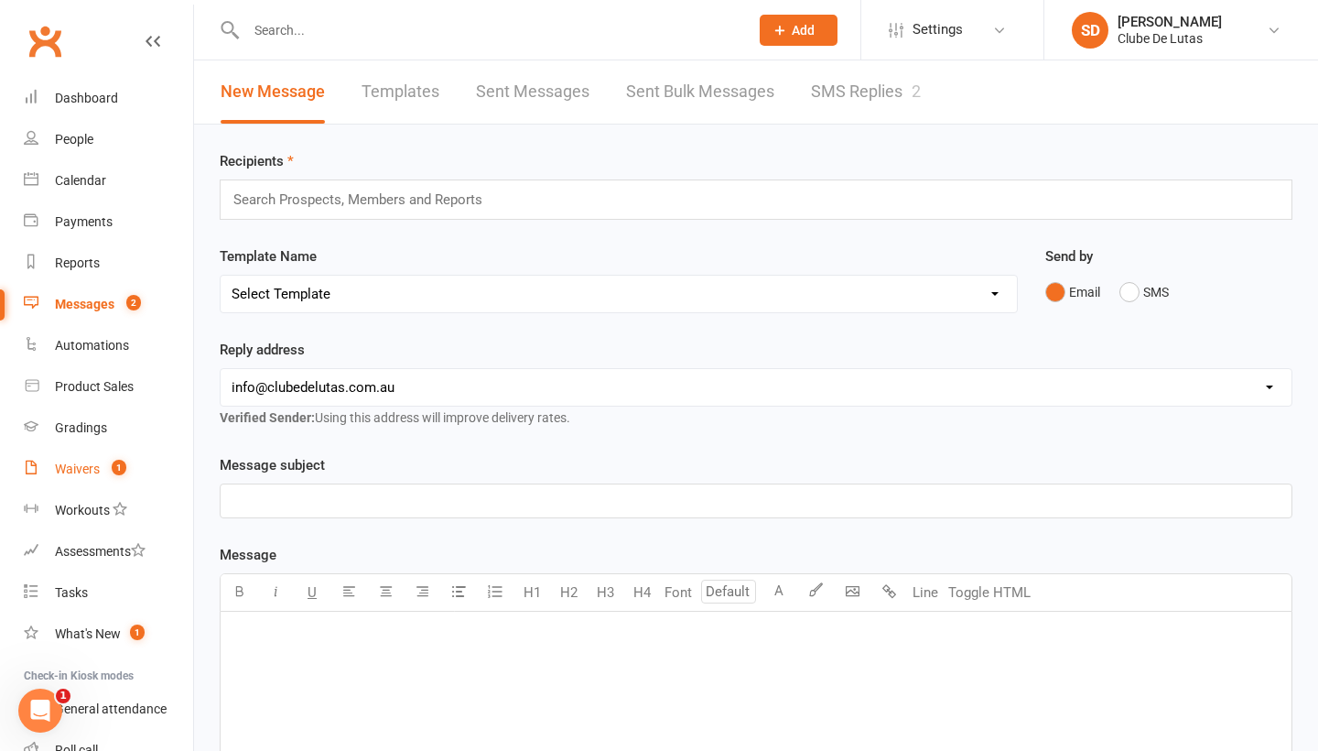
click at [86, 464] on div "Waivers" at bounding box center [77, 468] width 45 height 15
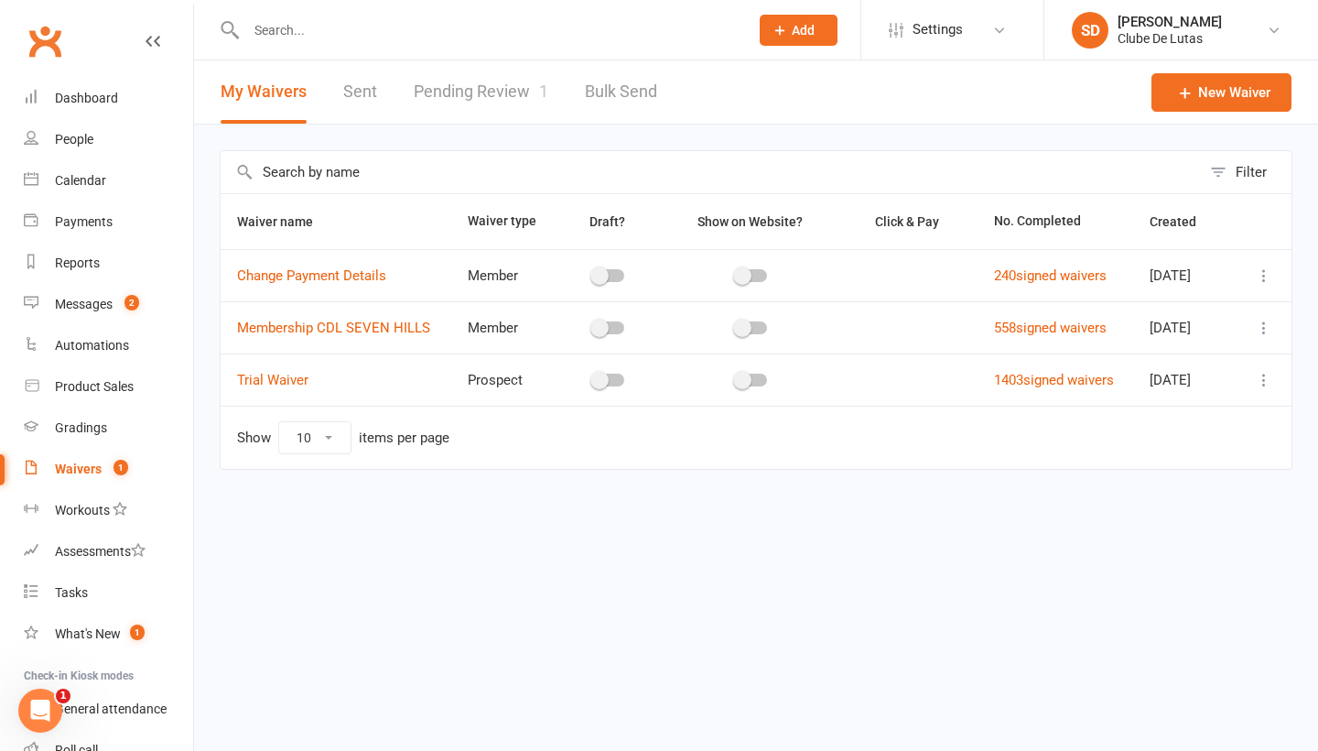
click at [439, 85] on link "Pending Review 1" at bounding box center [481, 91] width 135 height 63
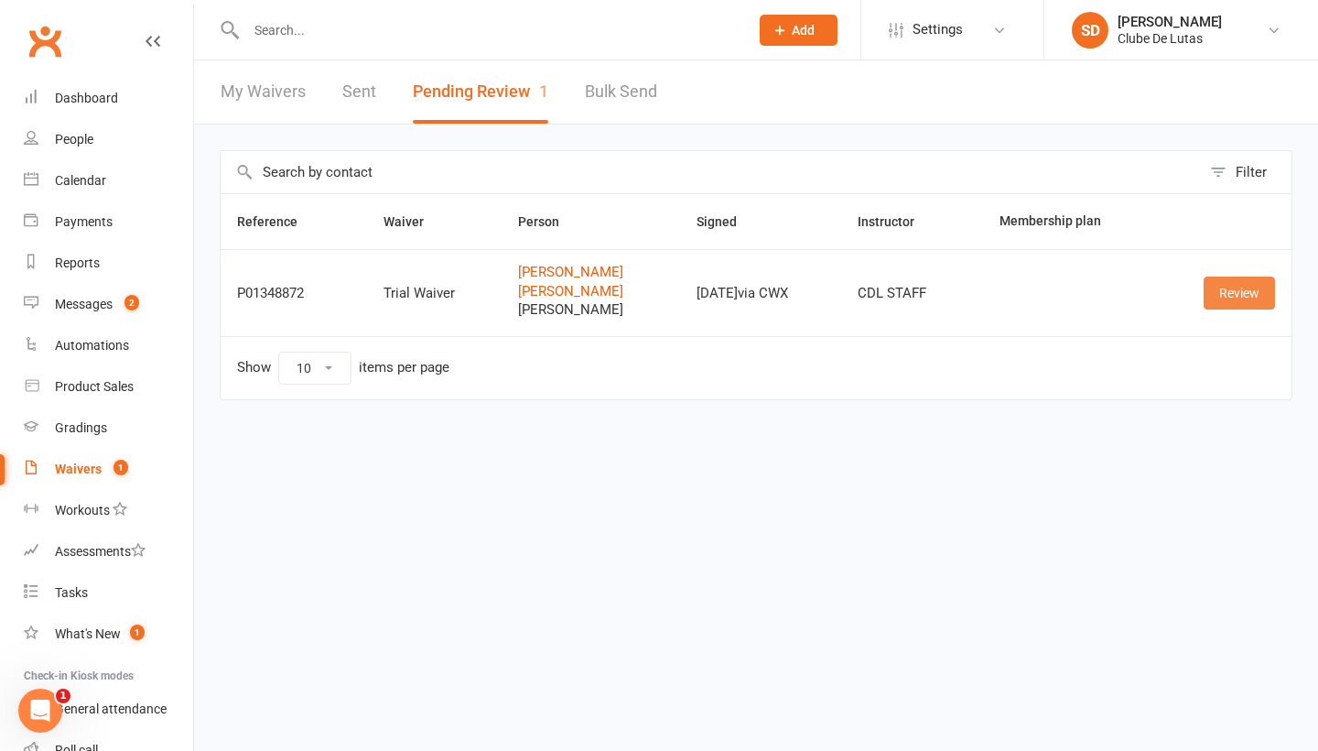
click at [1229, 282] on link "Review" at bounding box center [1239, 292] width 71 height 33
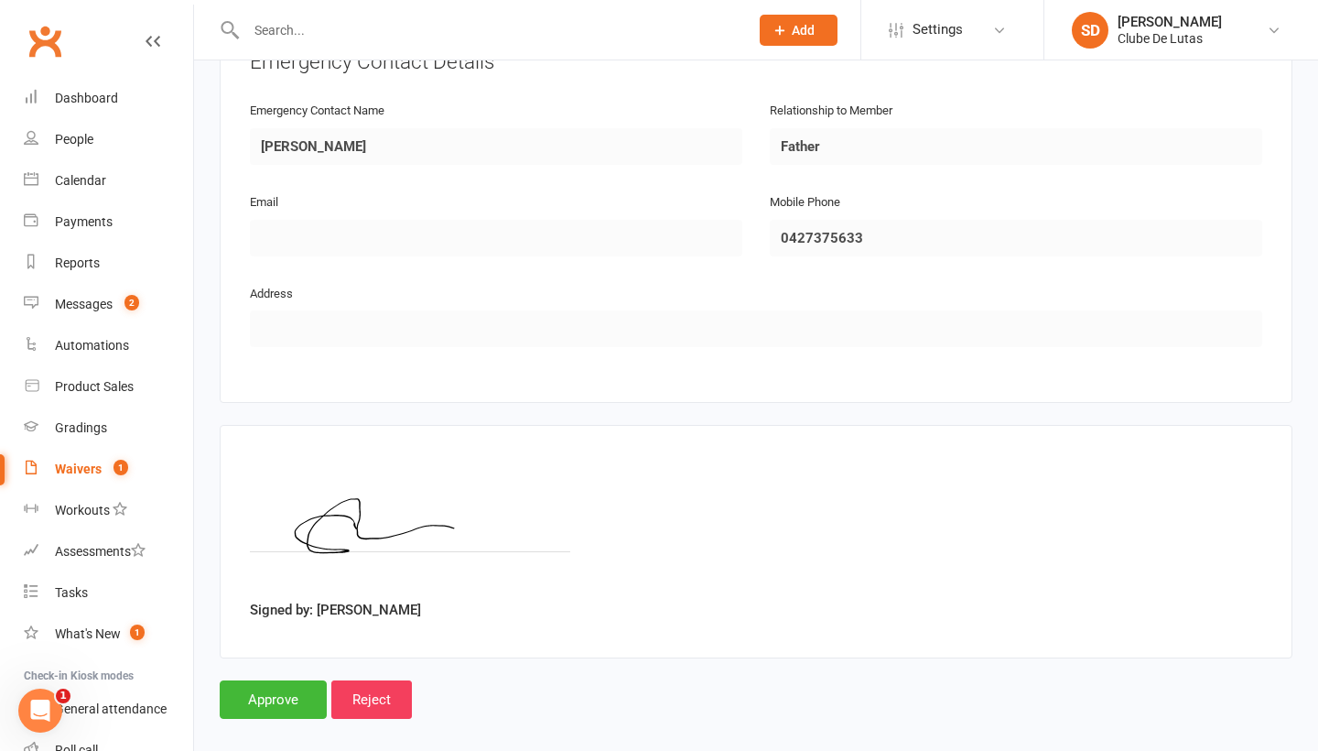
scroll to position [2176, 0]
click at [239, 681] on input "Approve" at bounding box center [273, 700] width 107 height 38
